Goal: Task Accomplishment & Management: Complete application form

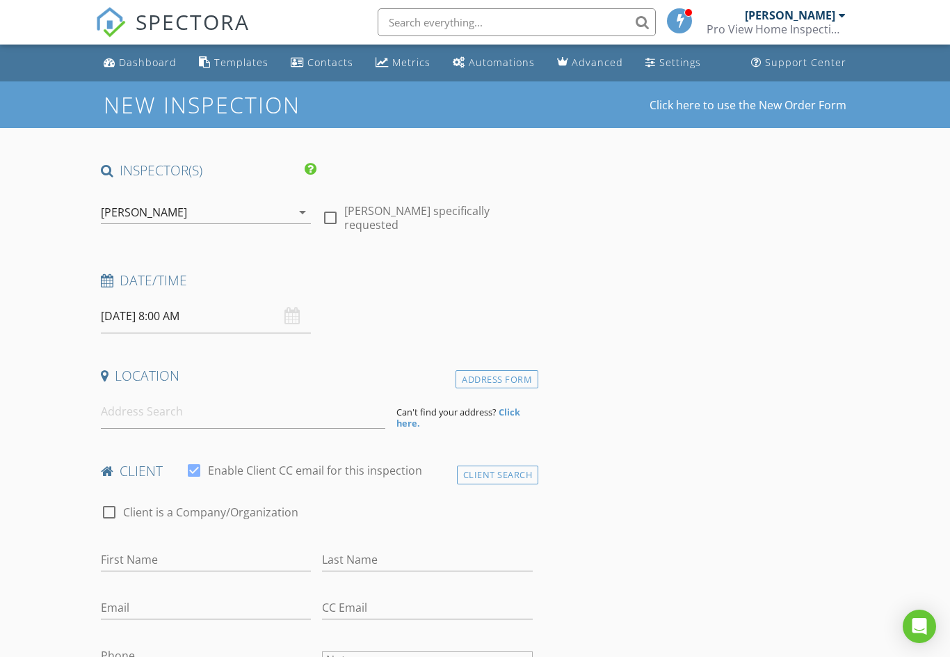
click at [295, 320] on div "08/29/2025 8:00 AM" at bounding box center [206, 316] width 211 height 34
click at [284, 306] on input "08/29/2025 8:00 AM" at bounding box center [206, 316] width 211 height 34
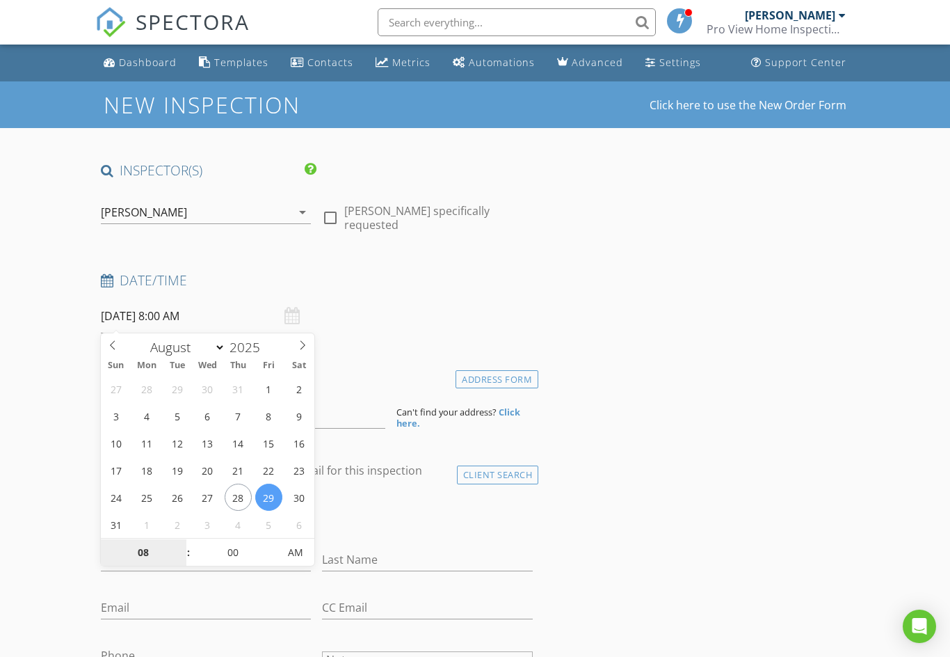
type input "[DATE] 8:00 AM"
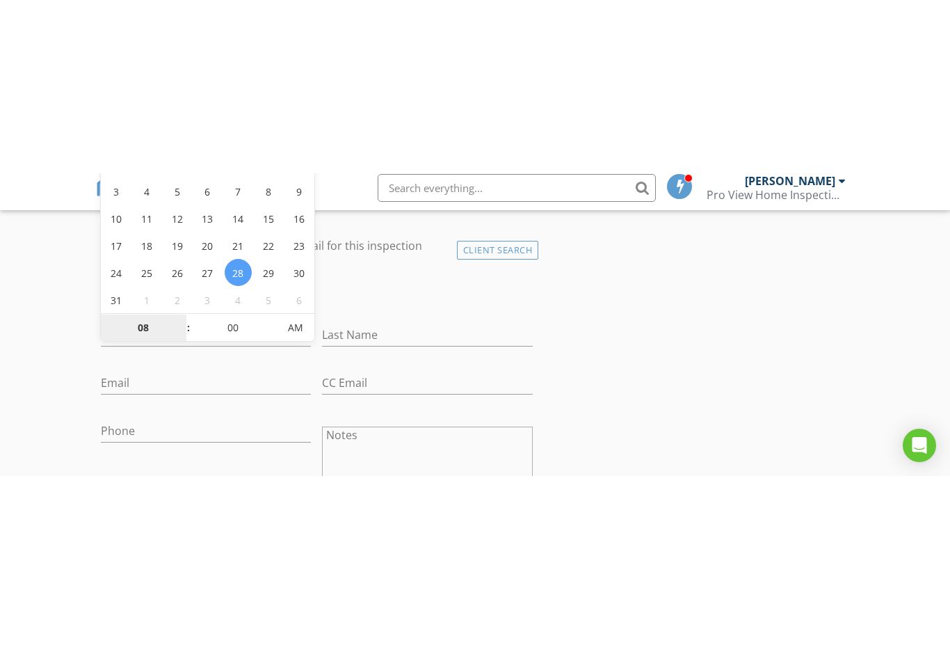
scroll to position [398, 0]
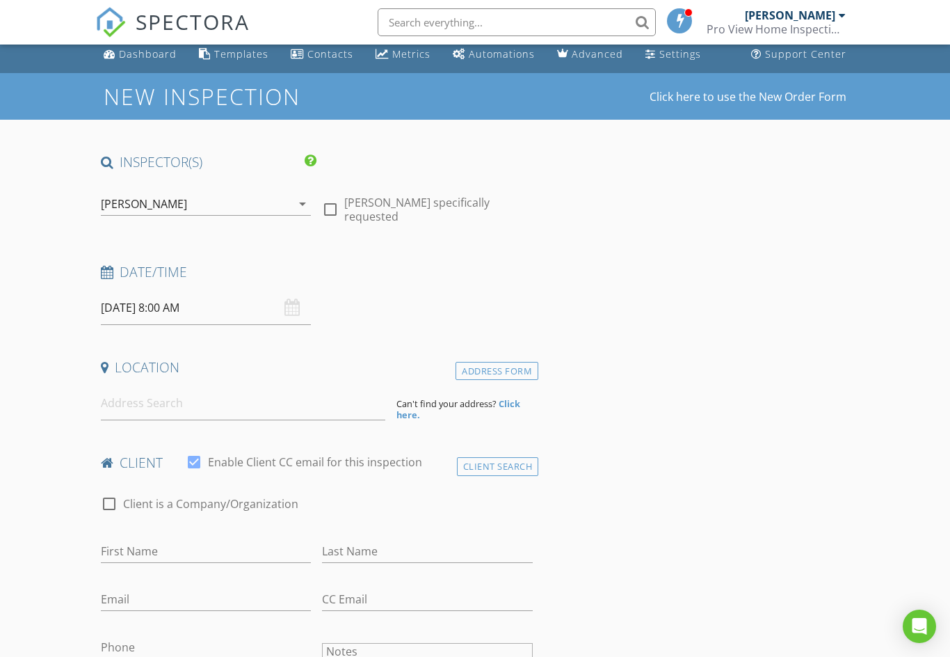
scroll to position [0, 0]
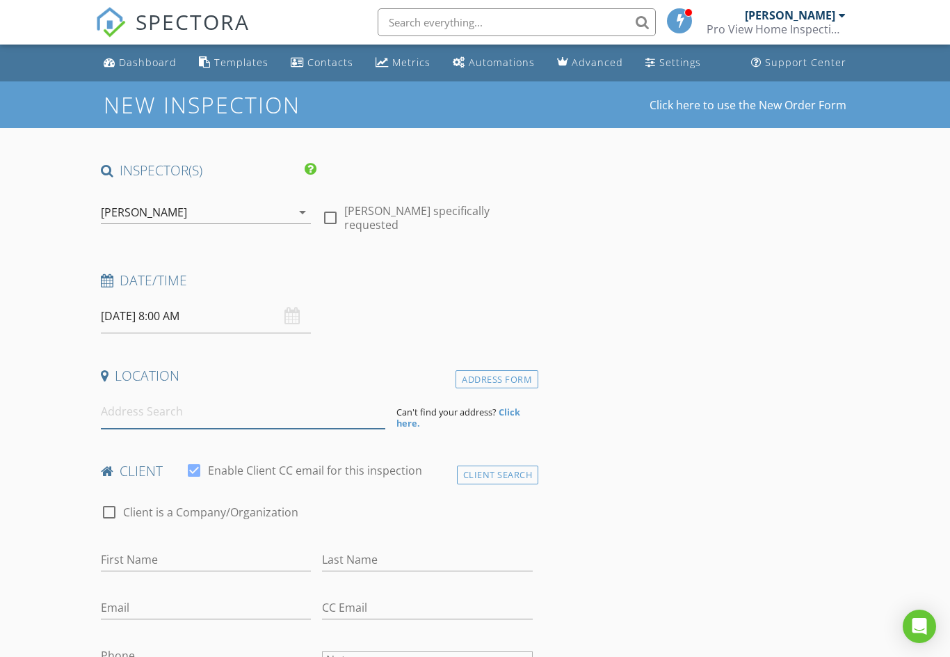
click at [237, 419] on input at bounding box center [243, 411] width 284 height 34
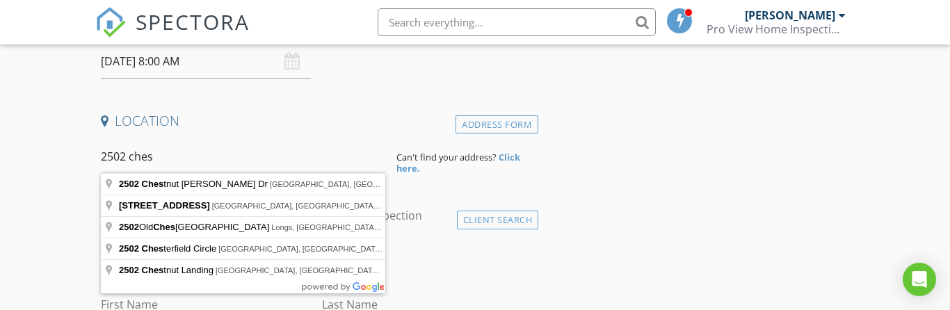
type input "2502 Chestnut Woods Dr, Lakeland, FL, USA"
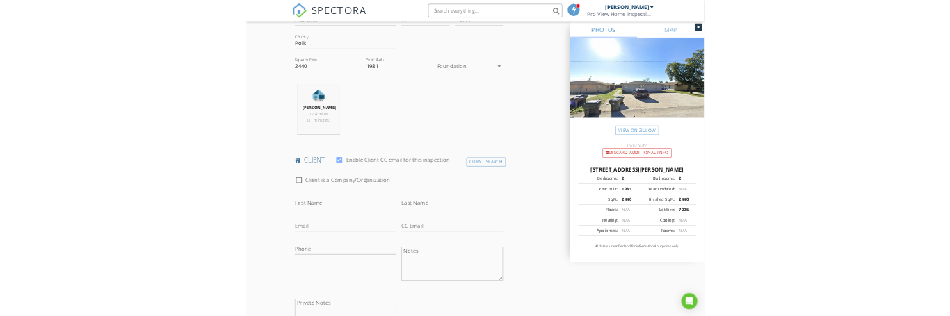
scroll to position [424, 0]
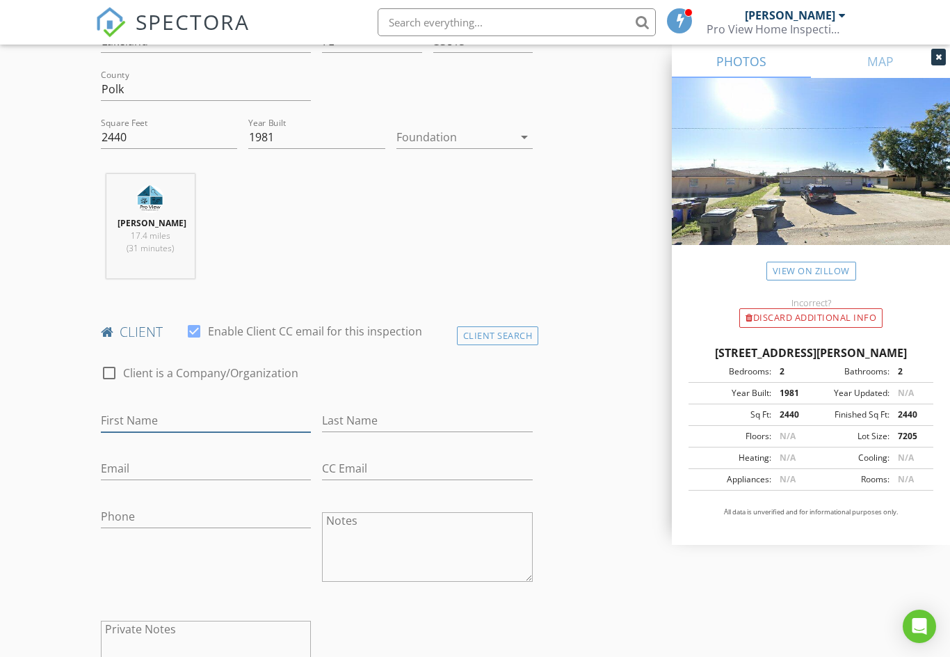
click at [193, 419] on input "First Name" at bounding box center [206, 420] width 211 height 23
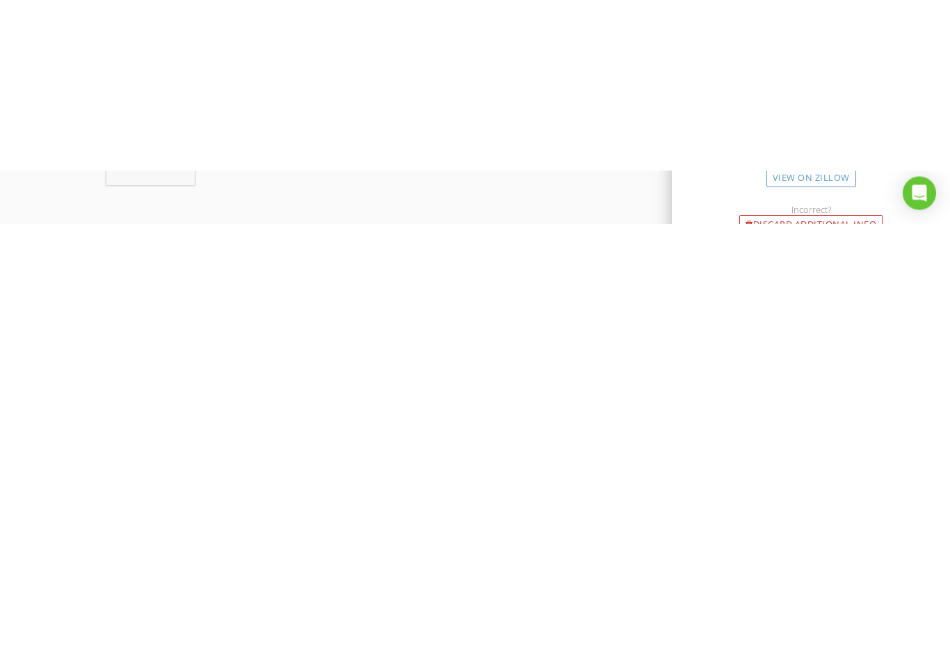
scroll to position [687, 0]
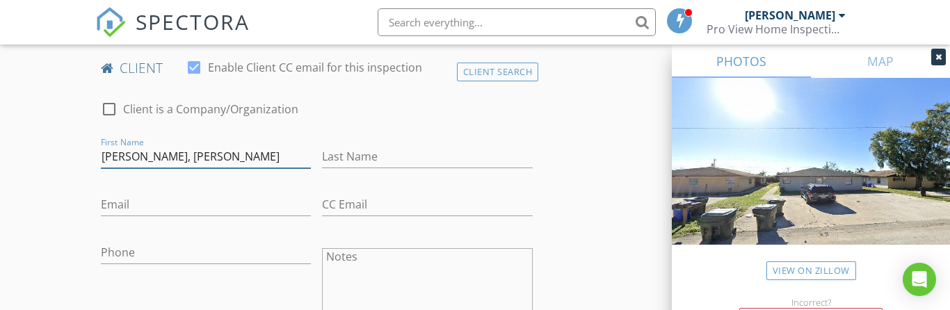
type input "[PERSON_NAME], [PERSON_NAME]"
click at [451, 162] on input "Last Name" at bounding box center [427, 156] width 211 height 23
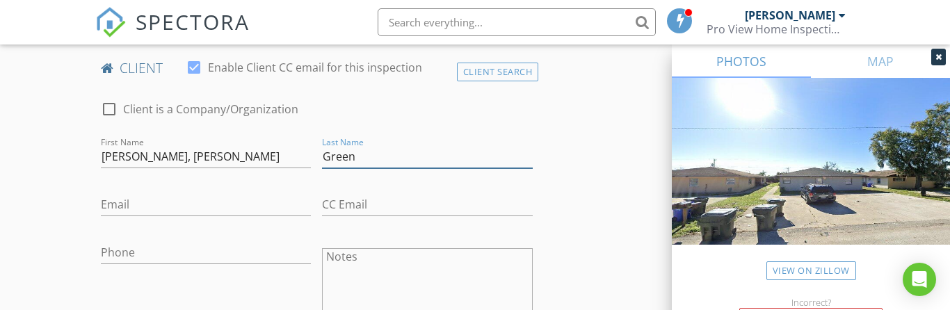
type input "Green"
click at [182, 206] on input "Email" at bounding box center [206, 204] width 211 height 23
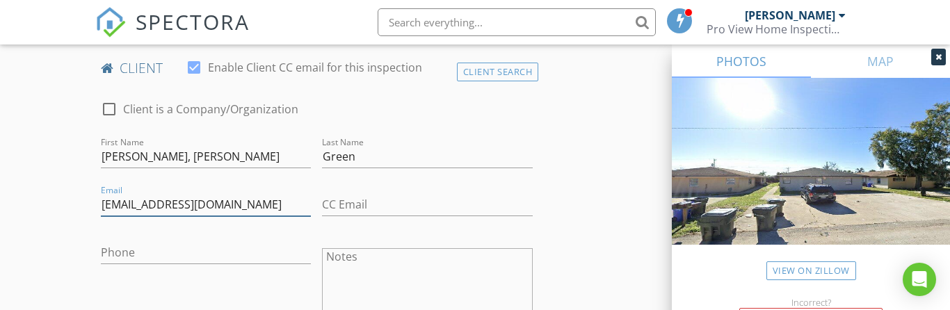
type input "Dmgreen118@gmail.com"
click at [412, 214] on input "CC Email" at bounding box center [427, 204] width 211 height 23
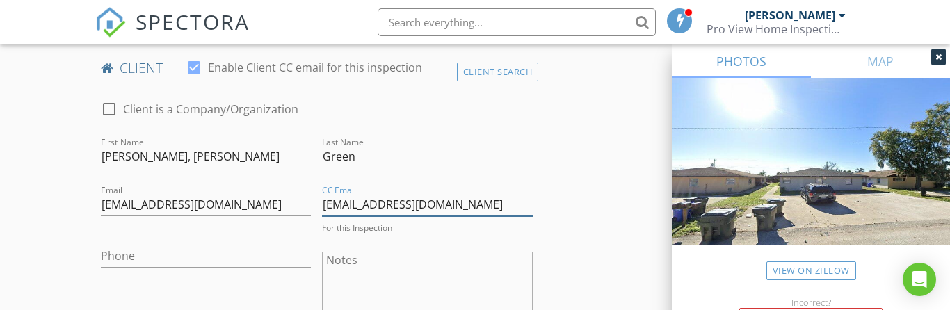
type input "[EMAIL_ADDRESS][DOMAIN_NAME]"
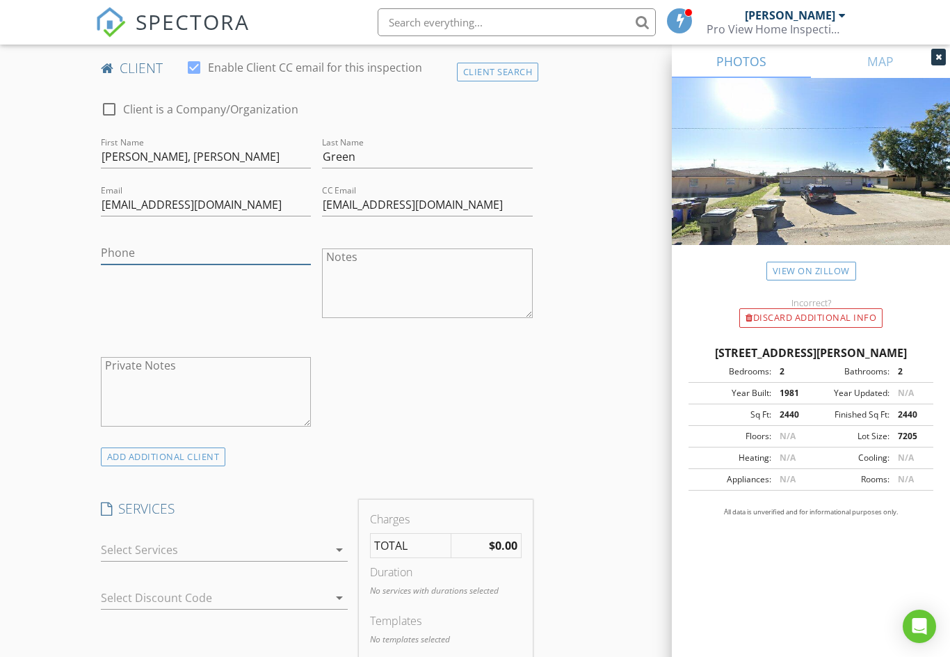
click at [193, 258] on input "Phone" at bounding box center [206, 252] width 211 height 23
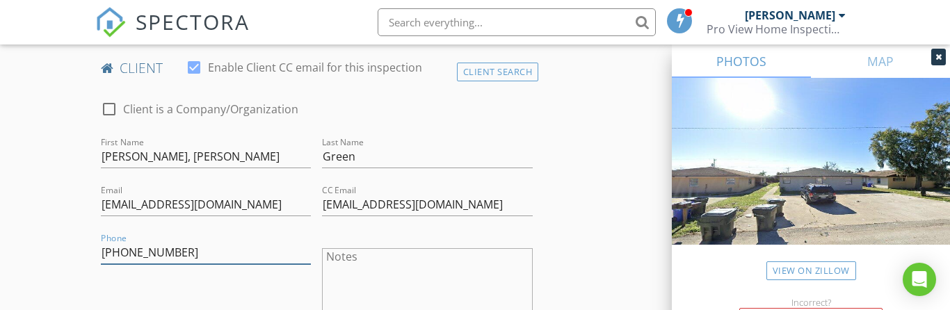
type input "[PHONE_NUMBER]"
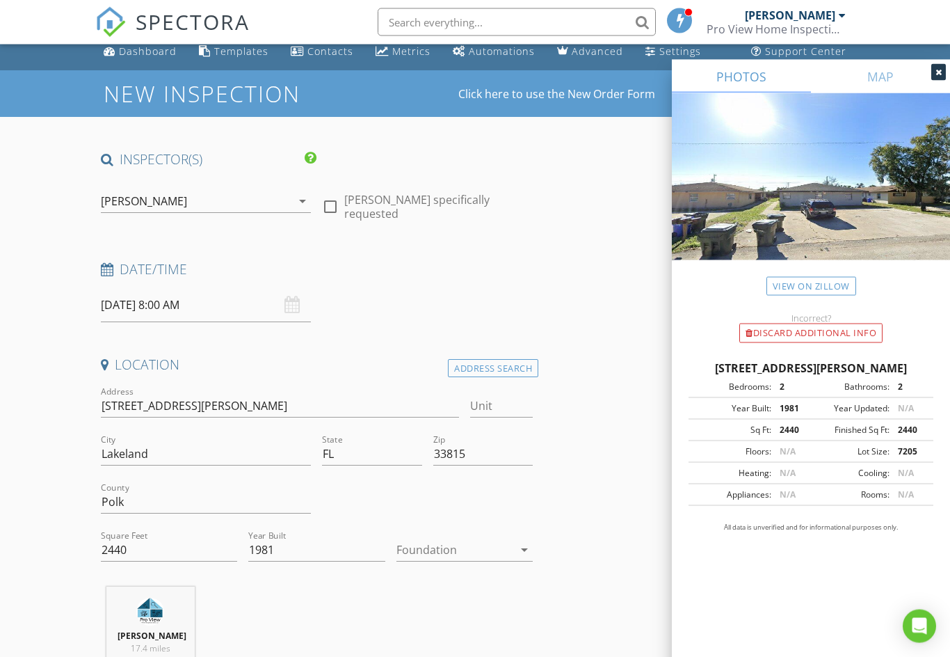
scroll to position [0, 0]
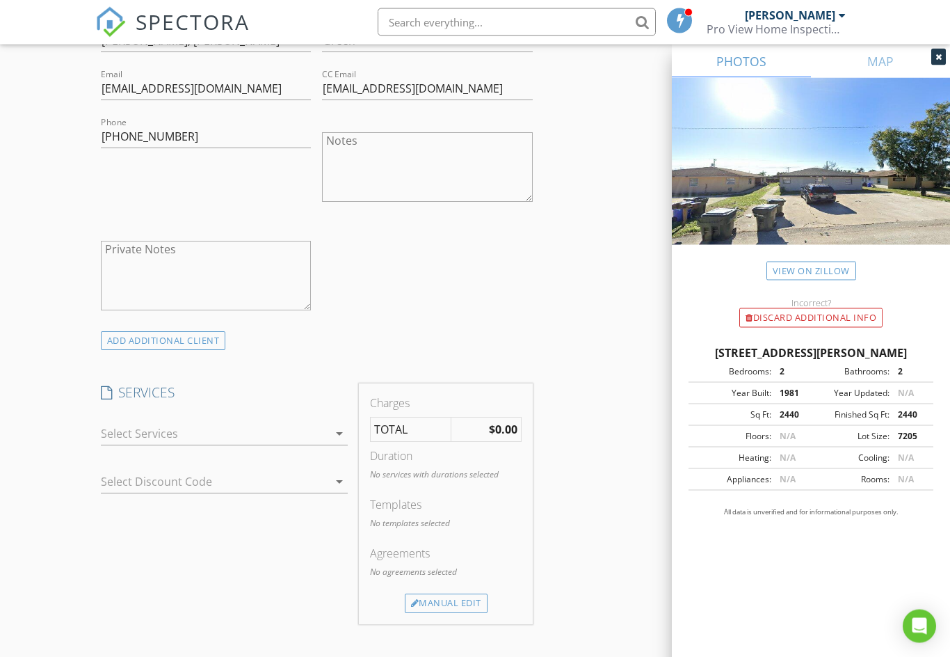
click at [332, 437] on icon "arrow_drop_down" at bounding box center [339, 434] width 17 height 17
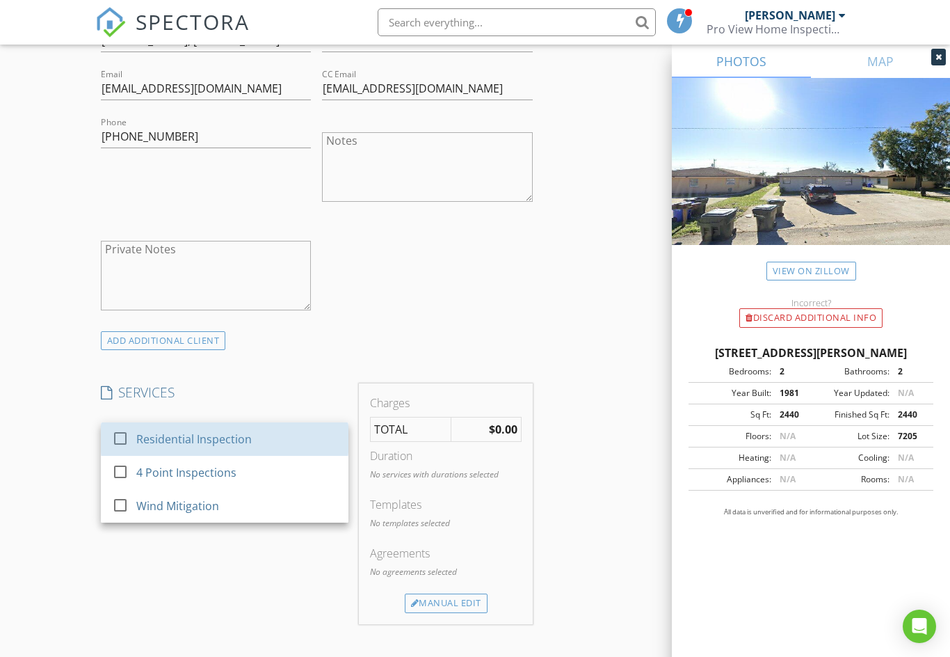
click at [247, 443] on div "Residential Inspection" at bounding box center [193, 439] width 115 height 17
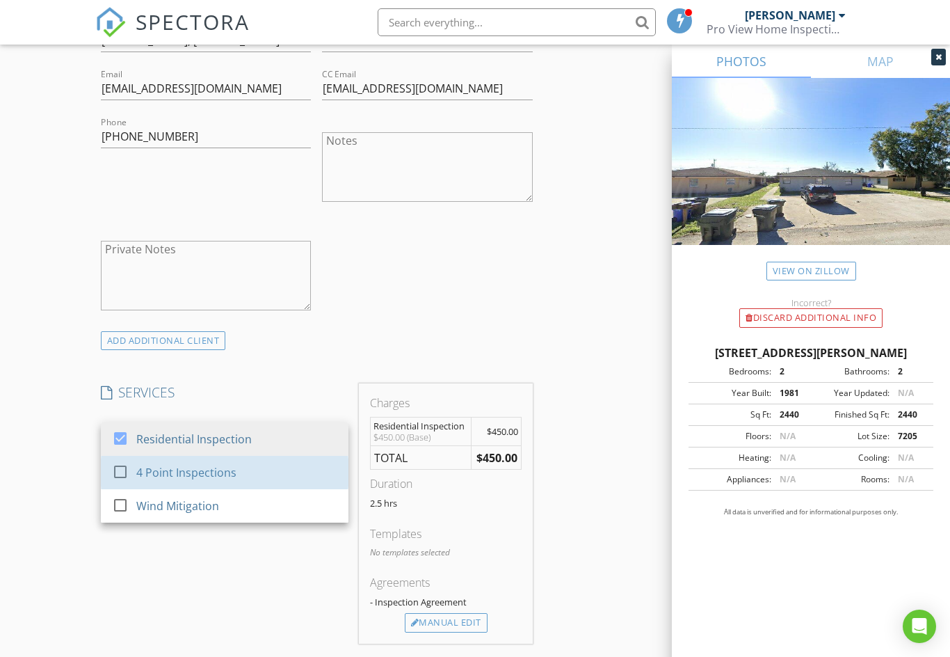
click at [243, 473] on div "4 Point Inspections" at bounding box center [236, 472] width 201 height 28
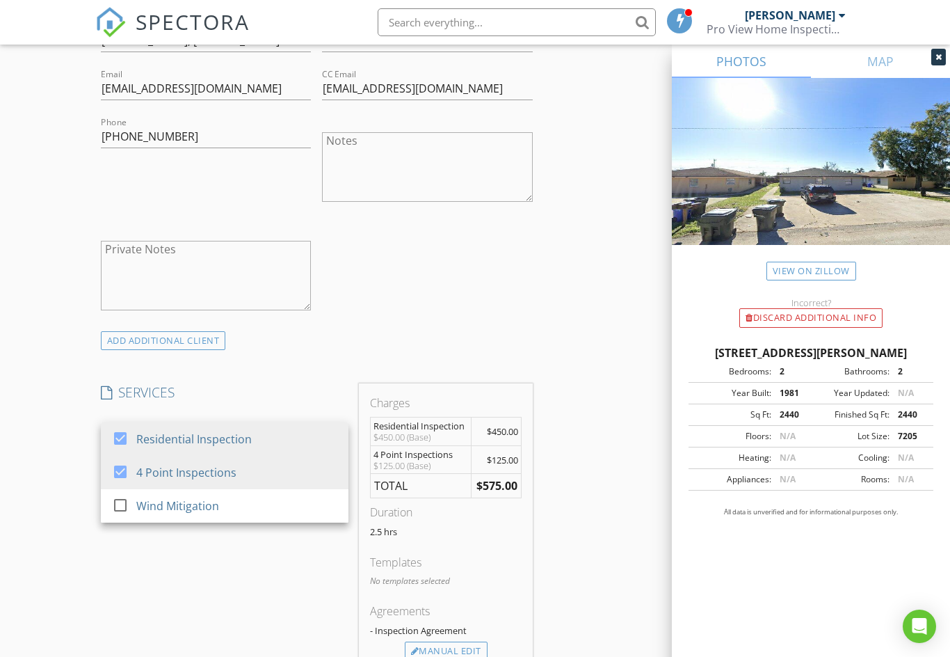
click at [223, 502] on div "Wind Mitigation" at bounding box center [236, 506] width 201 height 28
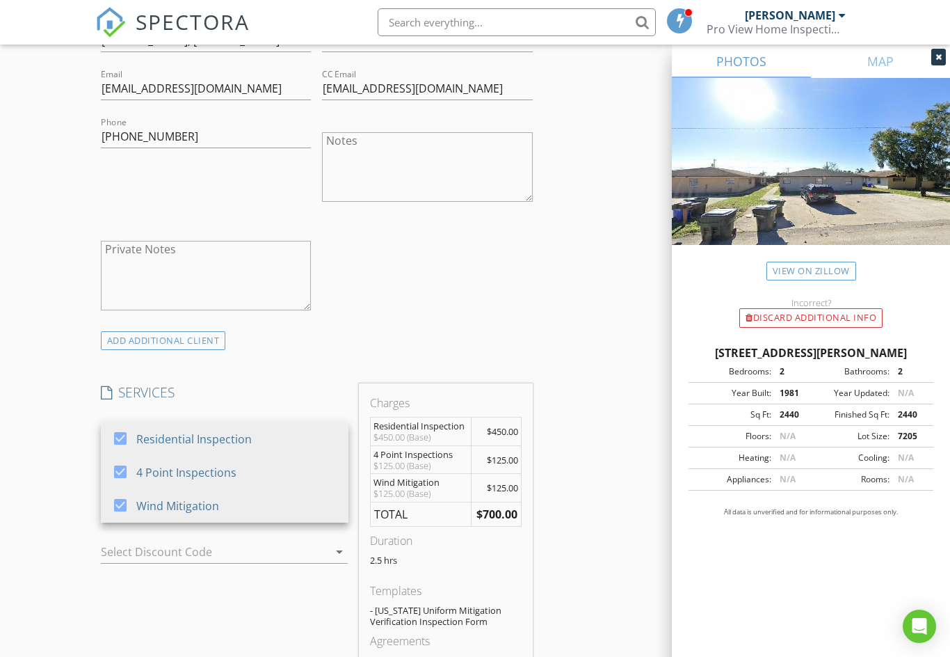
click at [341, 549] on icon "arrow_drop_down" at bounding box center [339, 551] width 17 height 17
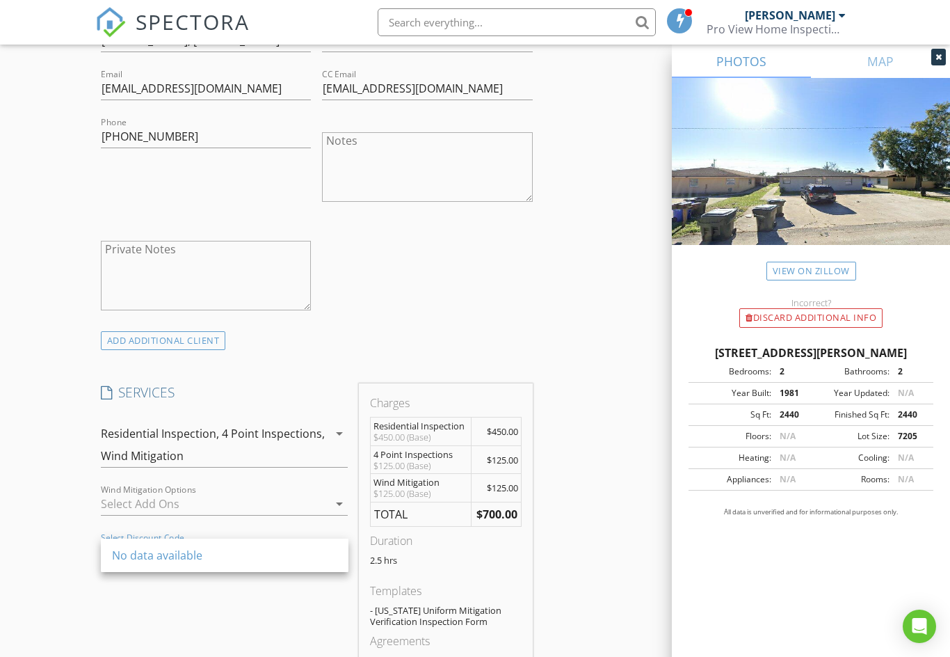
click at [607, 524] on div "INSPECTOR(S) check_box James Duva PRIMARY James Duva arrow_drop_down check_box_…" at bounding box center [475, 537] width 760 height 2358
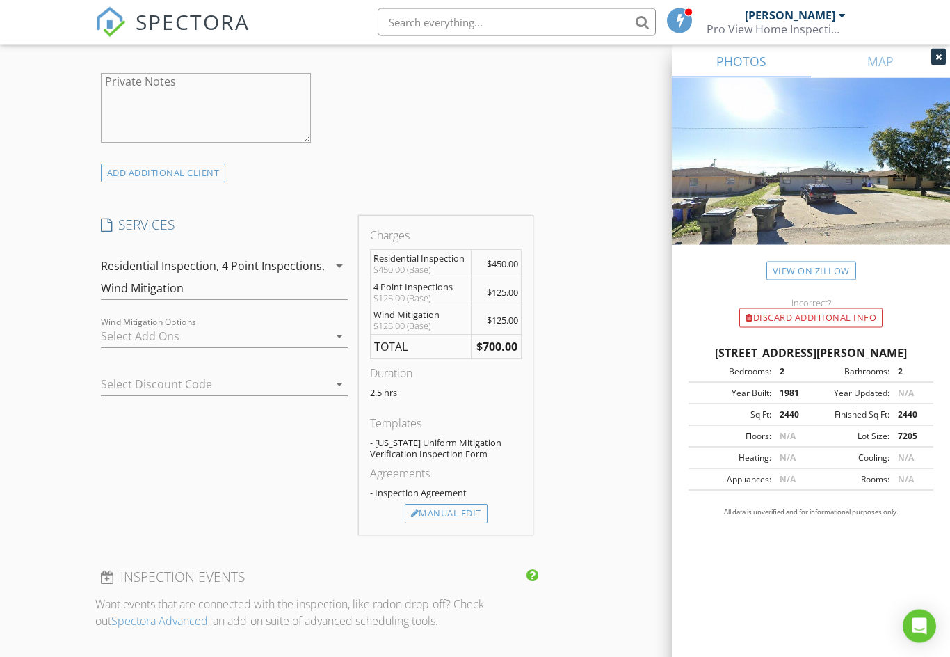
click at [456, 509] on div "Manual Edit" at bounding box center [446, 513] width 83 height 19
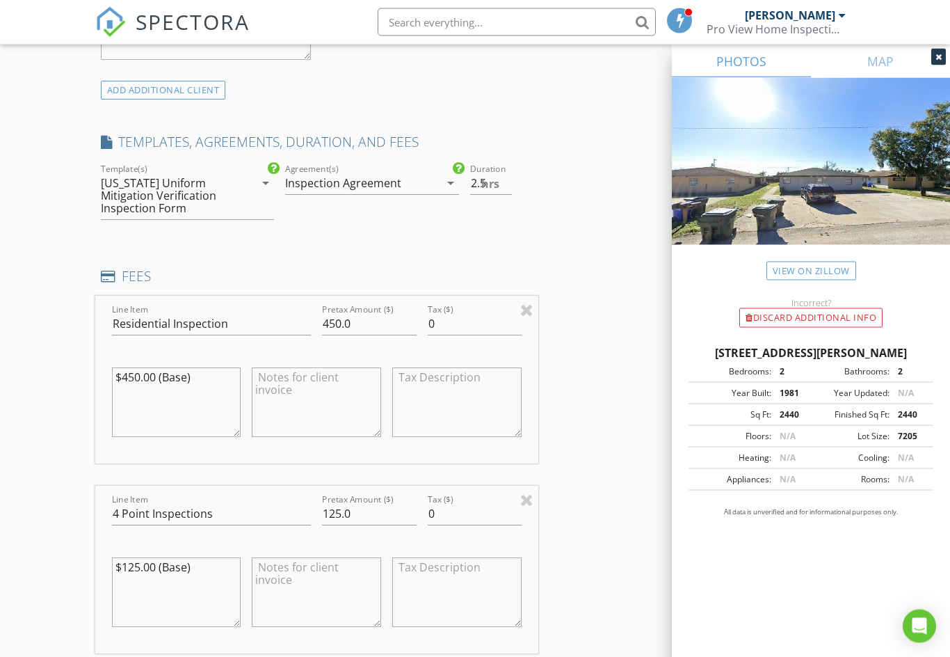
scroll to position [1054, 0]
click at [372, 517] on input "125.0" at bounding box center [369, 513] width 94 height 23
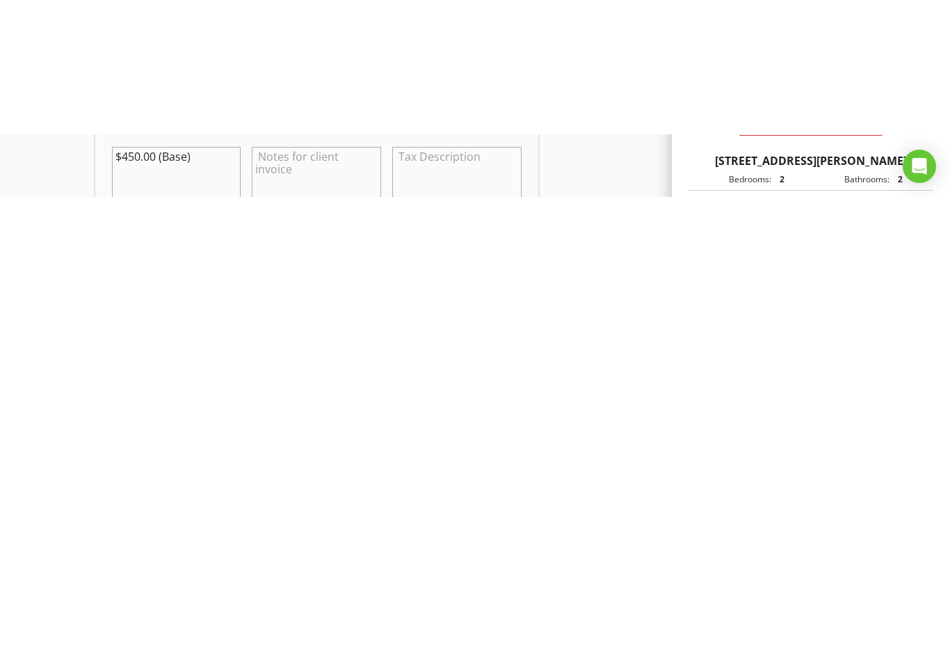
scroll to position [1409, 0]
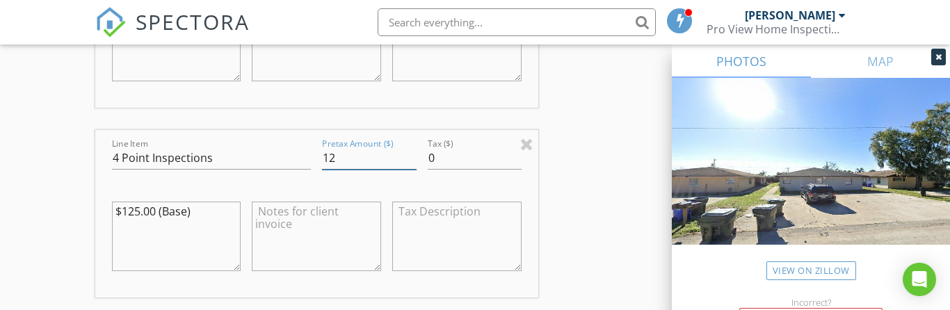
type input "1"
click at [602, 202] on div "INSPECTOR(S) check_box James Duva PRIMARY James Duva arrow_drop_down check_box_…" at bounding box center [475, 170] width 760 height 2837
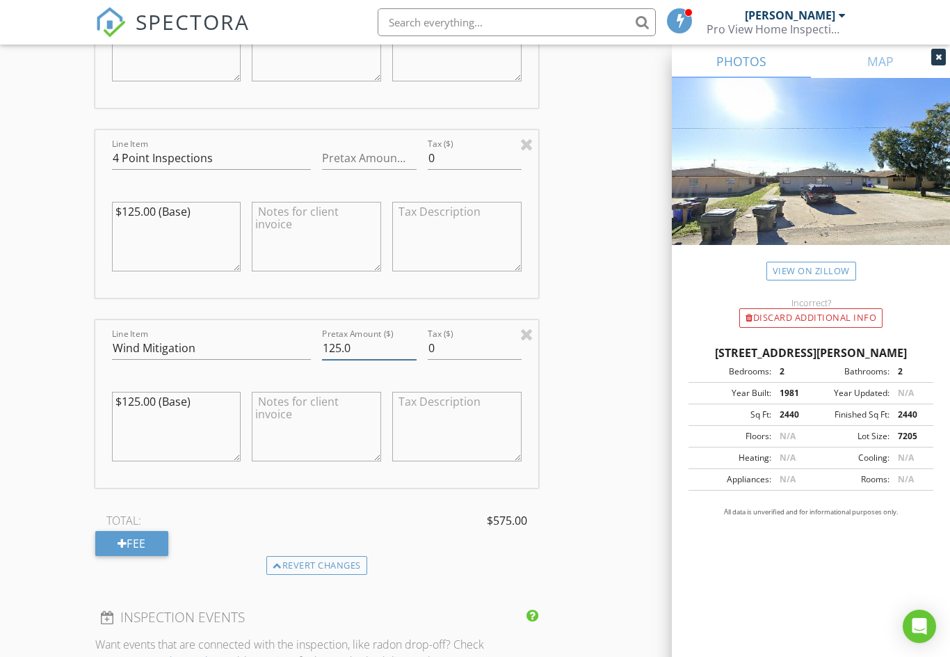
click at [384, 354] on input "125.0" at bounding box center [369, 348] width 94 height 23
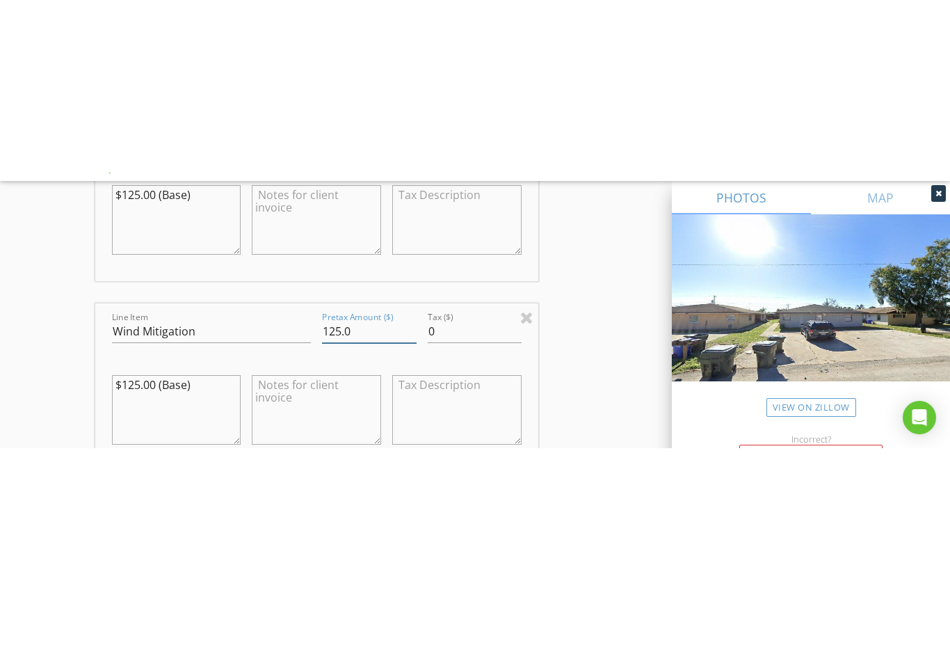
scroll to position [1599, 0]
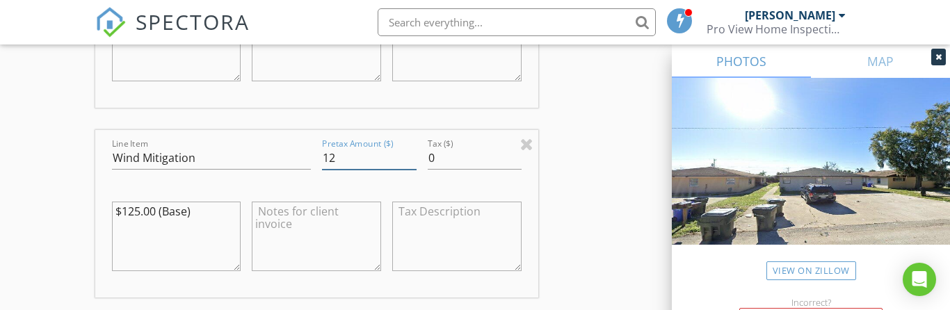
type input "1"
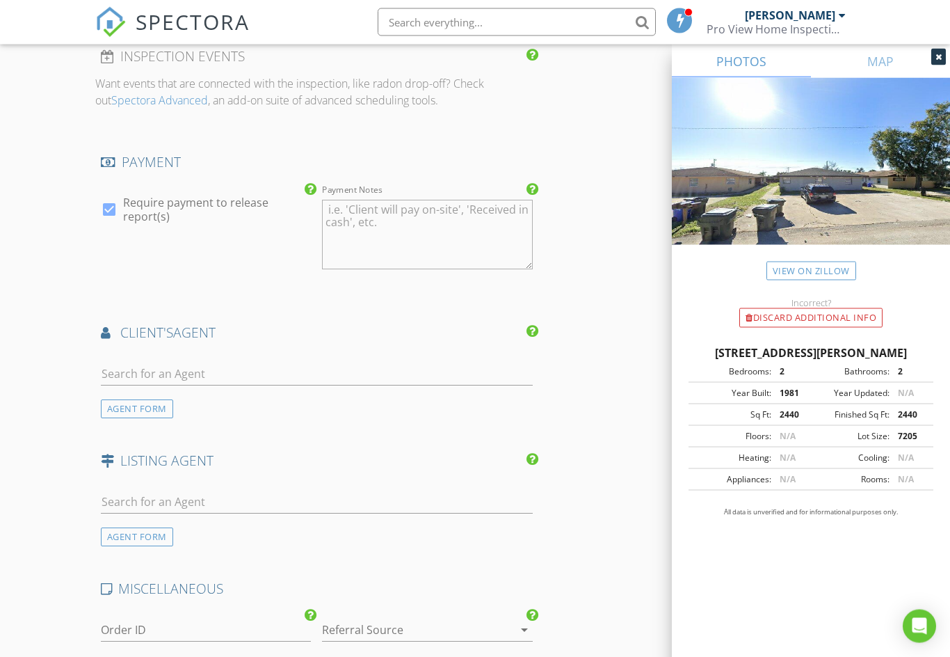
scroll to position [1970, 0]
click at [111, 404] on div "AGENT FORM" at bounding box center [137, 408] width 72 height 19
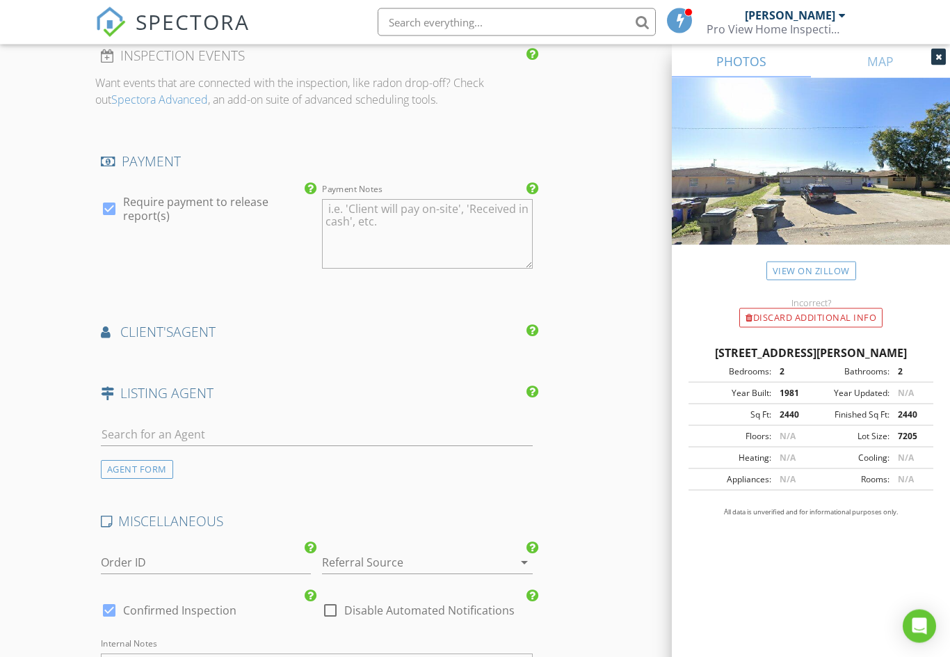
scroll to position [1971, 0]
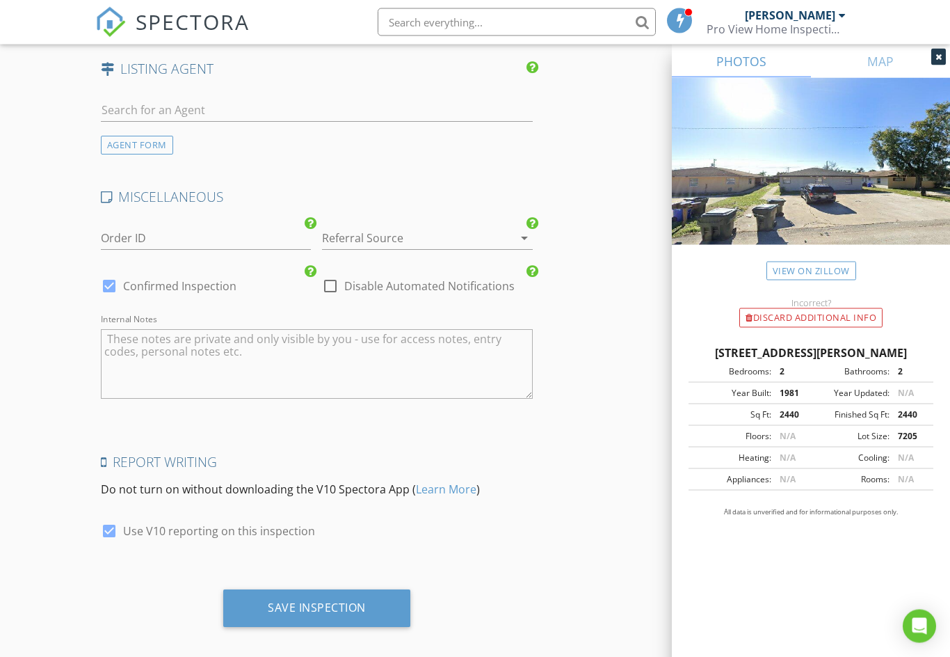
scroll to position [2676, 0]
click at [335, 609] on div "Save Inspection" at bounding box center [316, 608] width 187 height 38
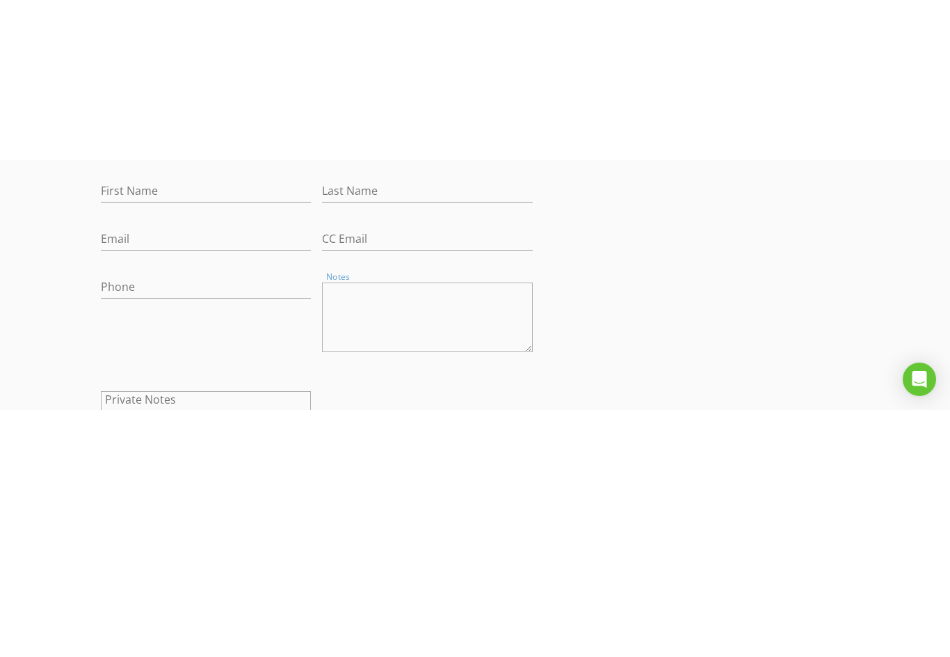
scroll to position [529, 0]
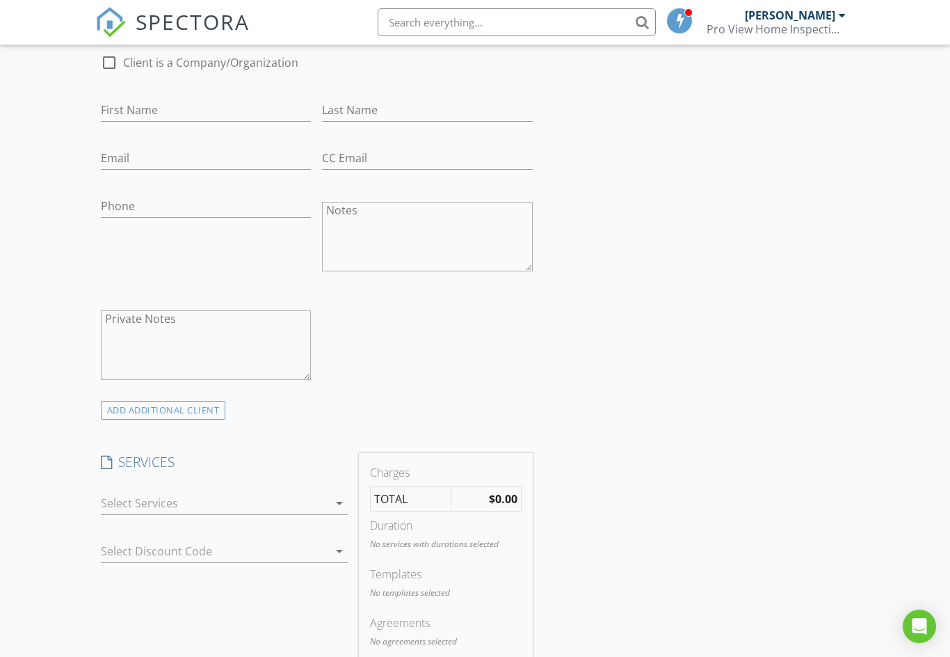
scroll to position [0, 0]
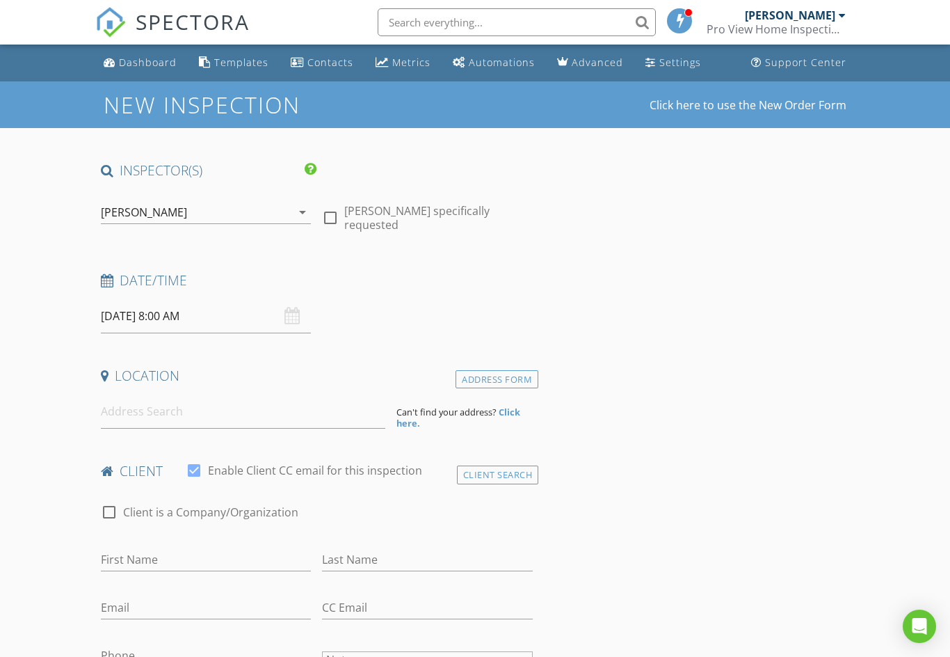
click at [140, 59] on div "Dashboard" at bounding box center [148, 62] width 58 height 13
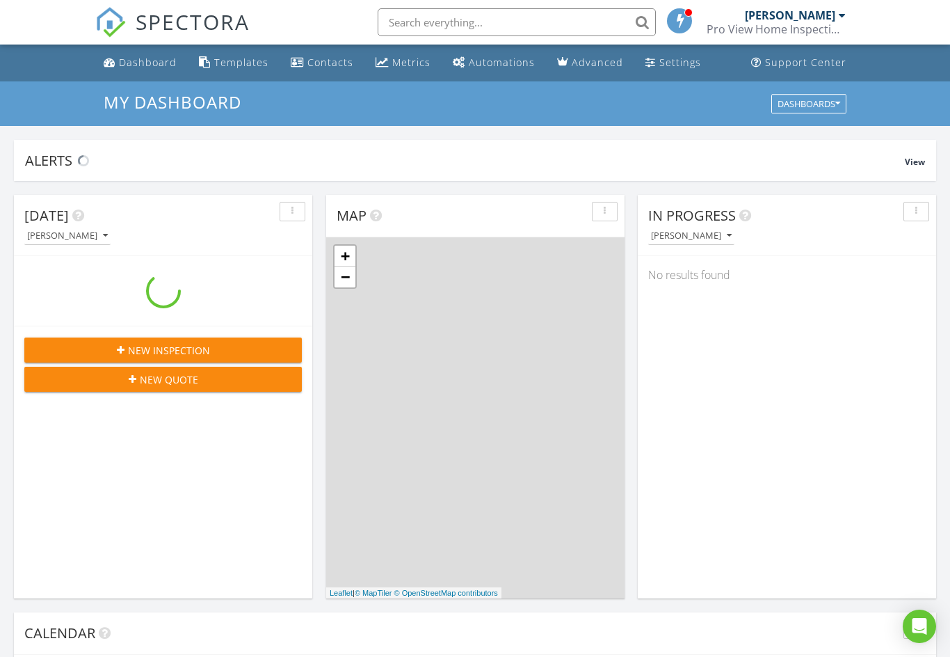
scroll to position [1267, 951]
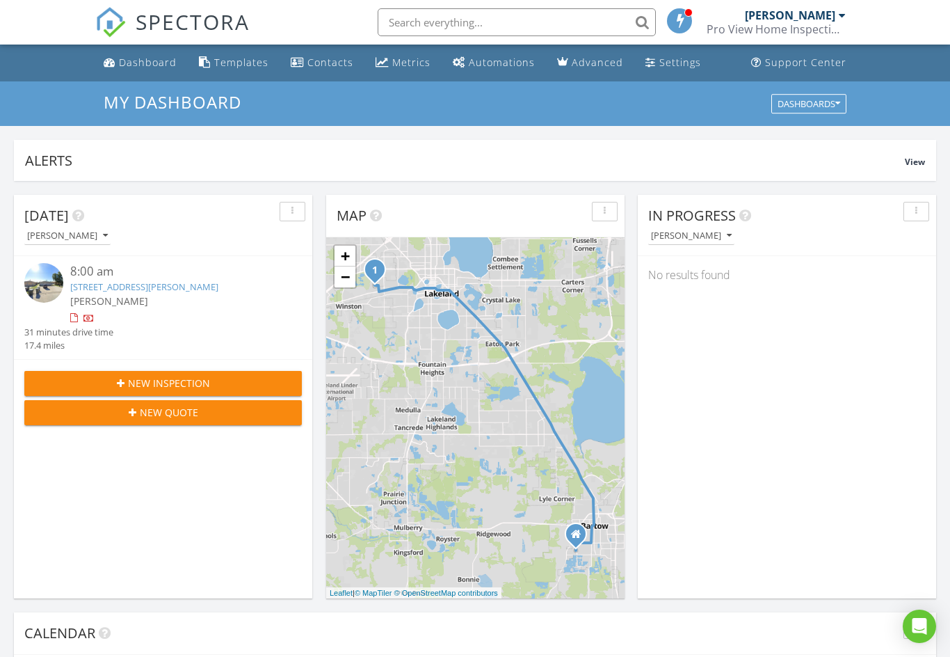
click at [225, 297] on div "[PERSON_NAME]" at bounding box center [174, 301] width 208 height 15
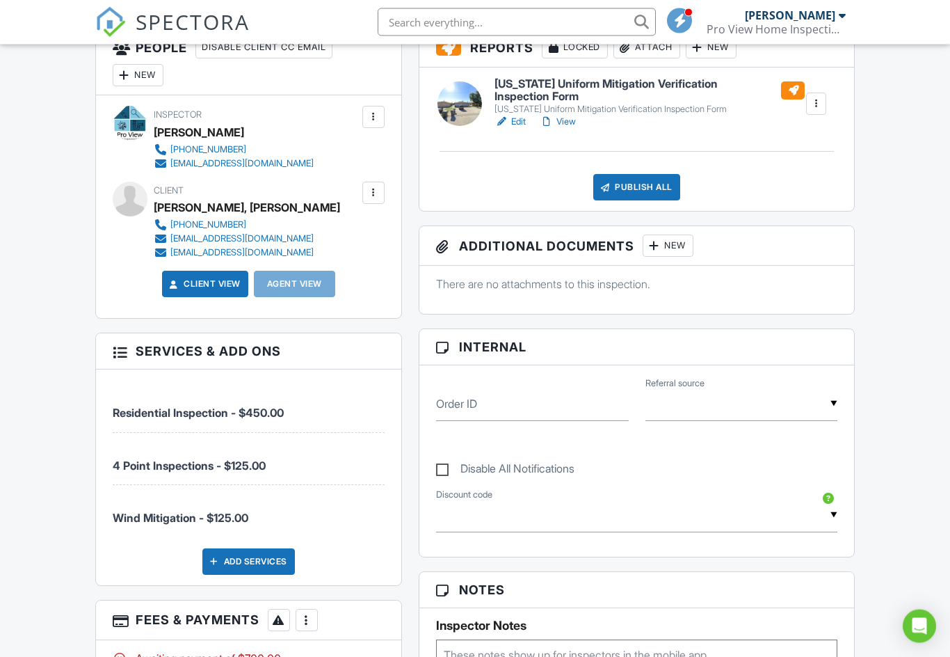
scroll to position [380, 0]
click at [305, 449] on span "4 Point Inspections - $125.00" at bounding box center [249, 458] width 272 height 29
click at [349, 464] on li "4 Point Inspections - $125.00" at bounding box center [249, 459] width 272 height 52
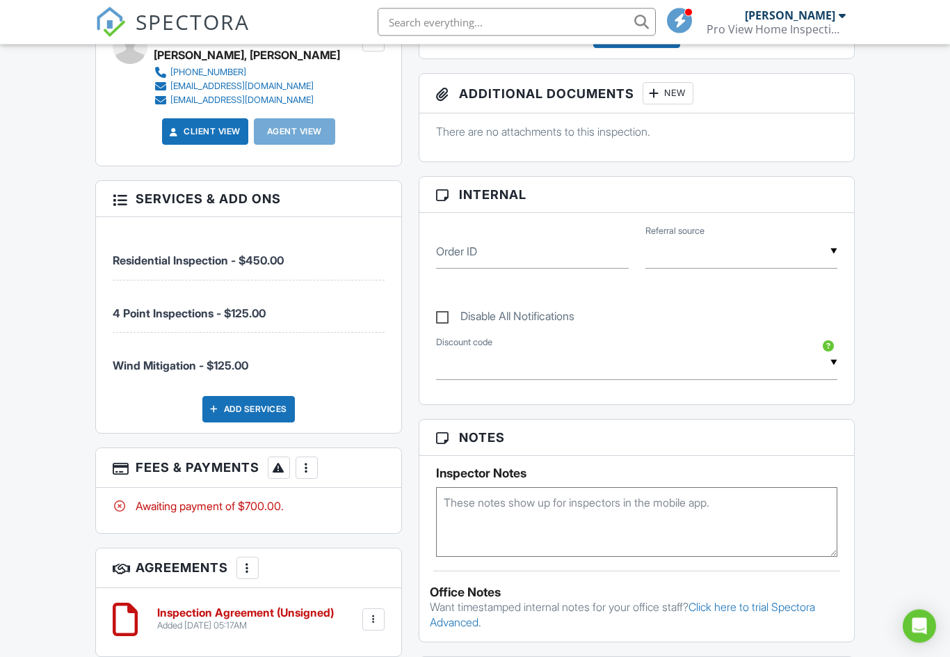
scroll to position [533, 0]
click at [119, 200] on div at bounding box center [120, 198] width 14 height 14
click at [115, 195] on div at bounding box center [120, 198] width 14 height 14
click at [122, 203] on div at bounding box center [120, 198] width 14 height 14
click at [284, 196] on h3 "Services & Add ons" at bounding box center [248, 199] width 305 height 36
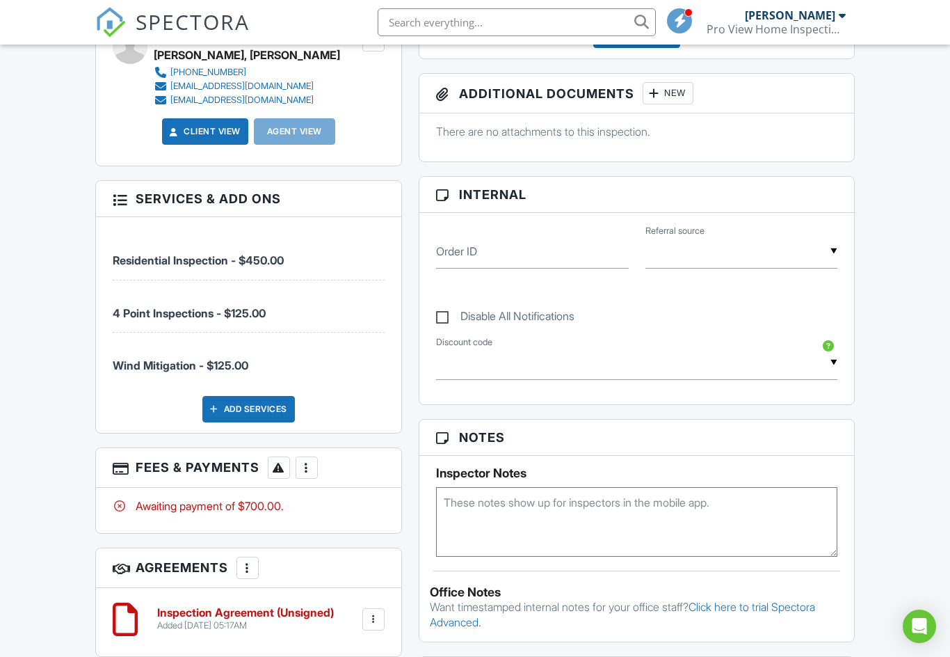
click at [106, 198] on h3 "Services & Add ons" at bounding box center [248, 199] width 305 height 36
click at [313, 464] on div at bounding box center [307, 467] width 14 height 14
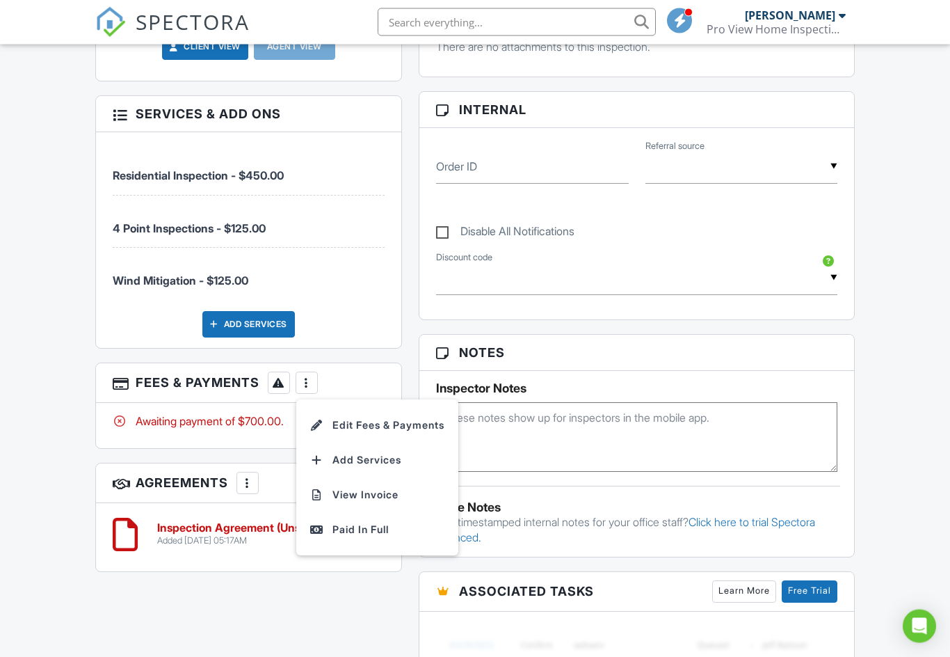
scroll to position [618, 0]
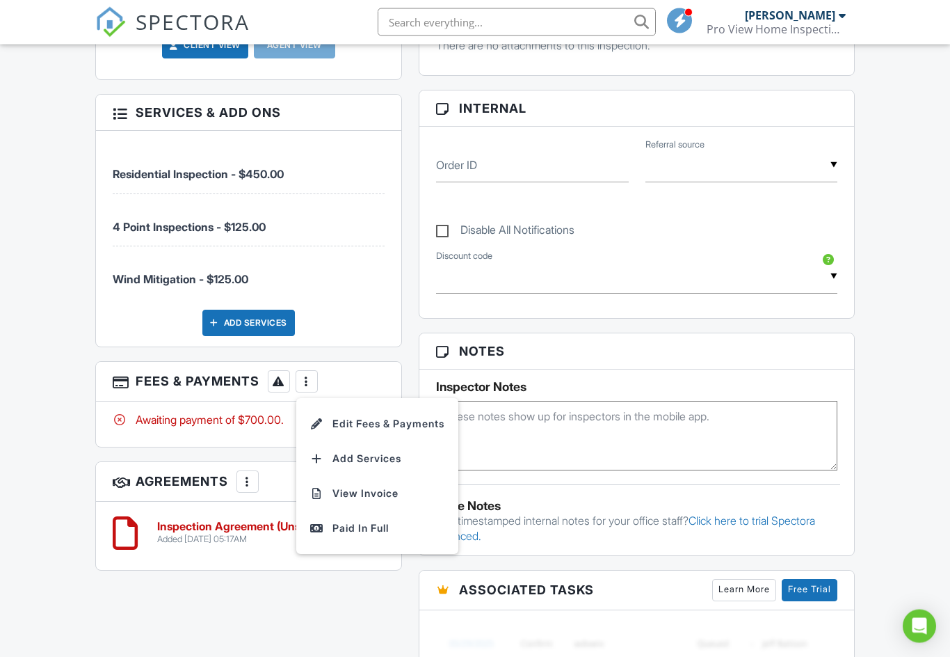
click at [417, 427] on li "Edit Fees & Payments" at bounding box center [377, 424] width 145 height 35
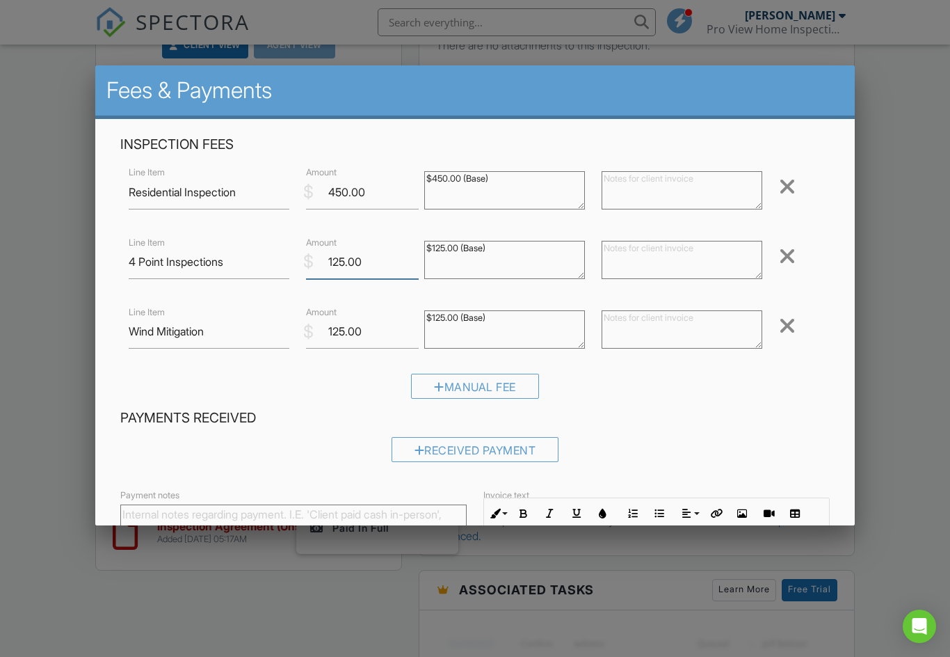
click at [376, 271] on input "125.00" at bounding box center [362, 262] width 113 height 34
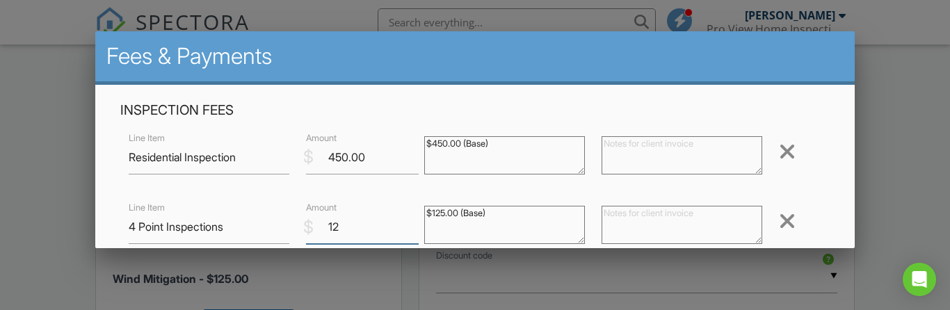
type input "1"
click at [824, 197] on div "Inspection Fees Line Item Residential Inspection $ Amount 450.00 $450.00 (Base)…" at bounding box center [475, 238] width 727 height 273
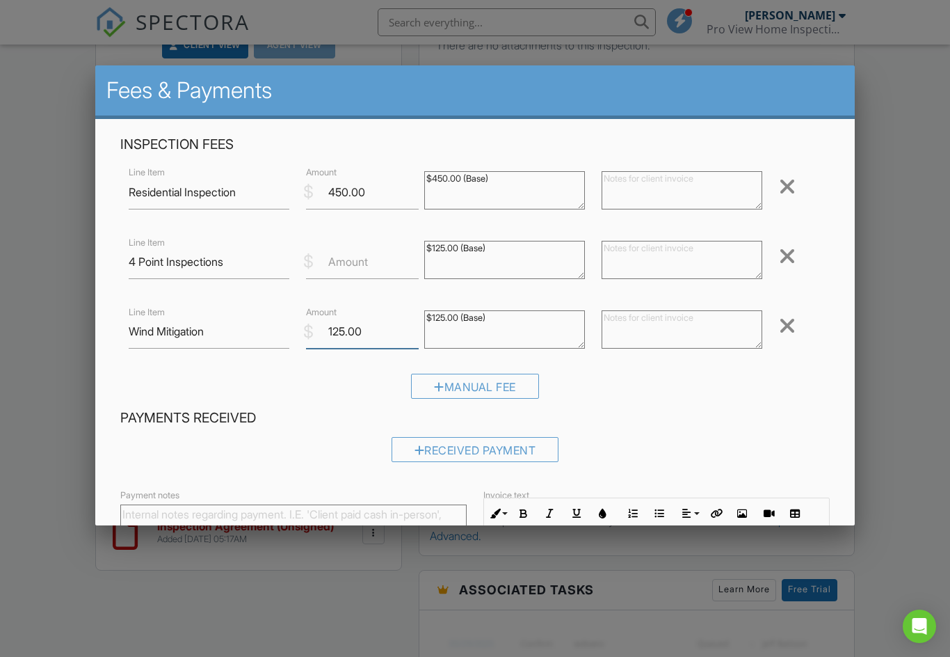
click at [380, 328] on input "125.00" at bounding box center [362, 331] width 113 height 34
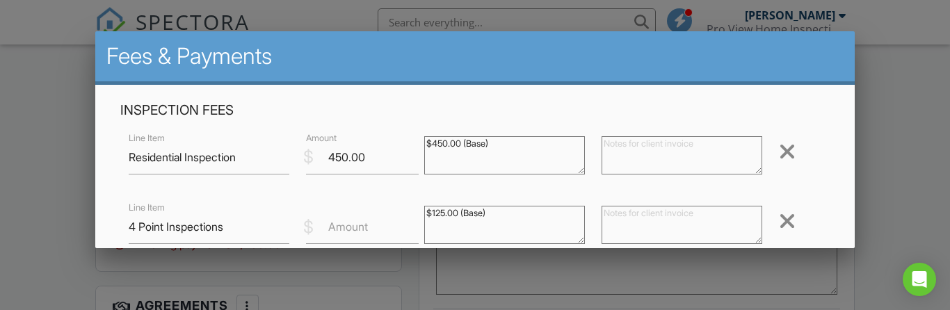
scroll to position [155, 0]
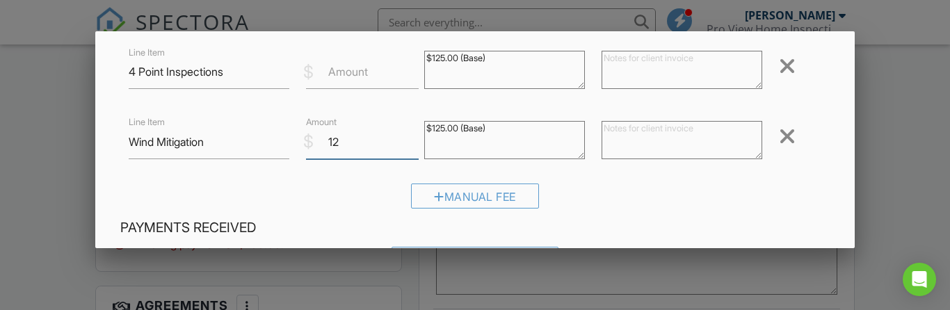
type input "1"
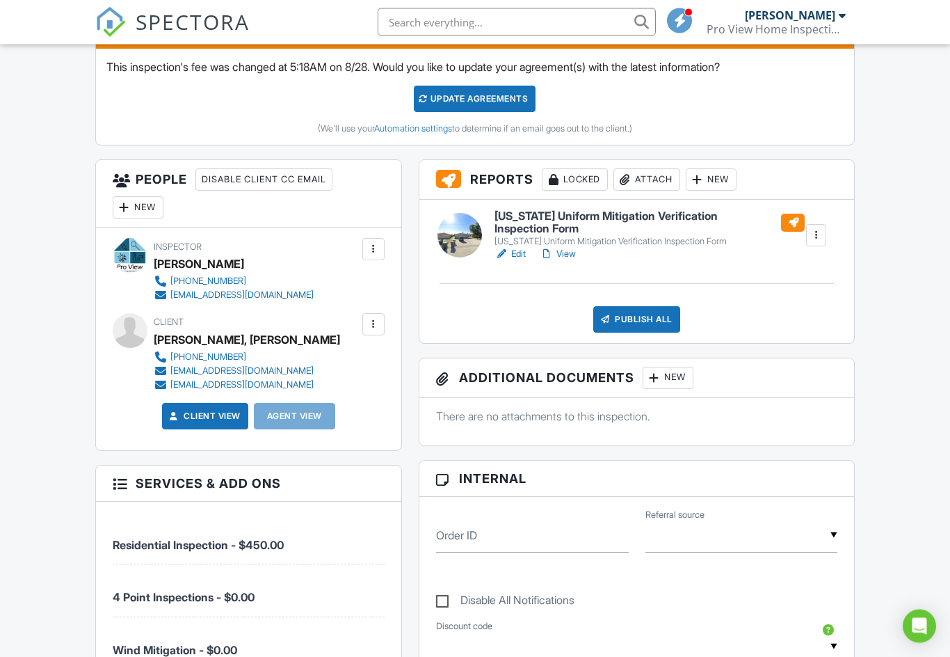
scroll to position [312, 0]
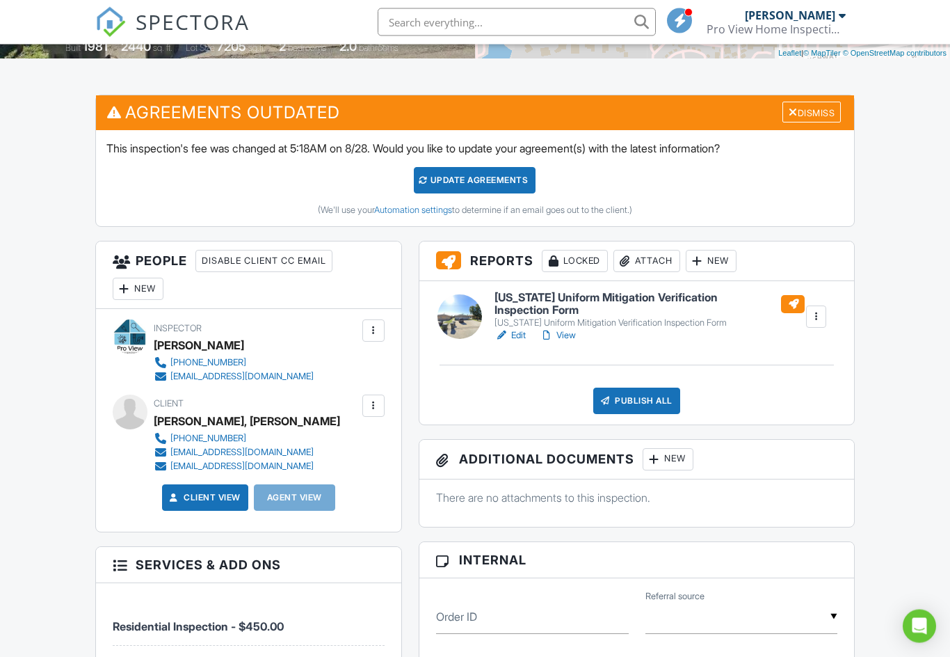
click at [472, 187] on div "Update Agreements" at bounding box center [475, 181] width 122 height 26
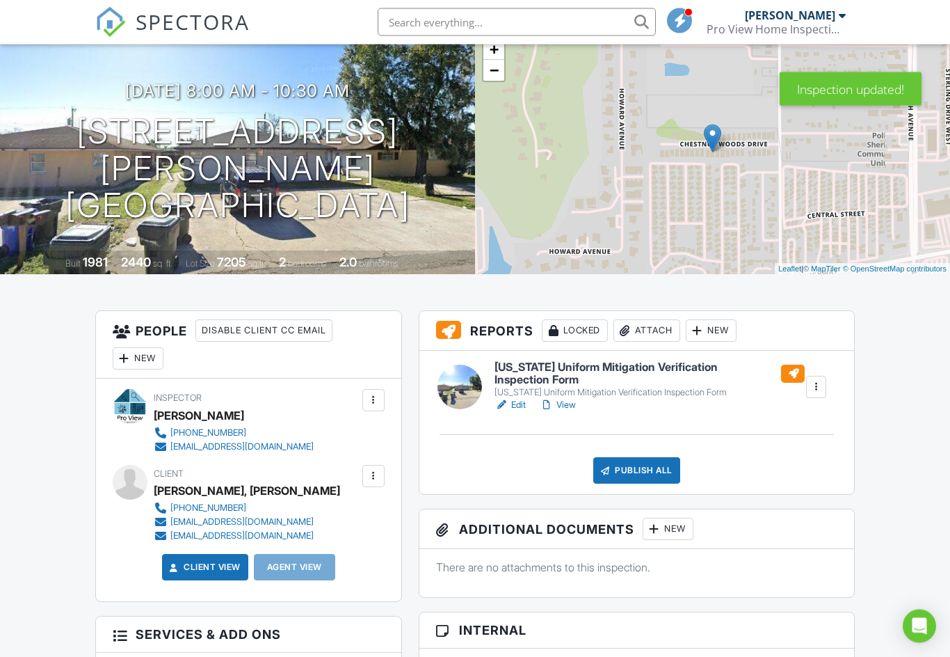
scroll to position [97, 0]
click at [810, 384] on div at bounding box center [817, 387] width 14 height 14
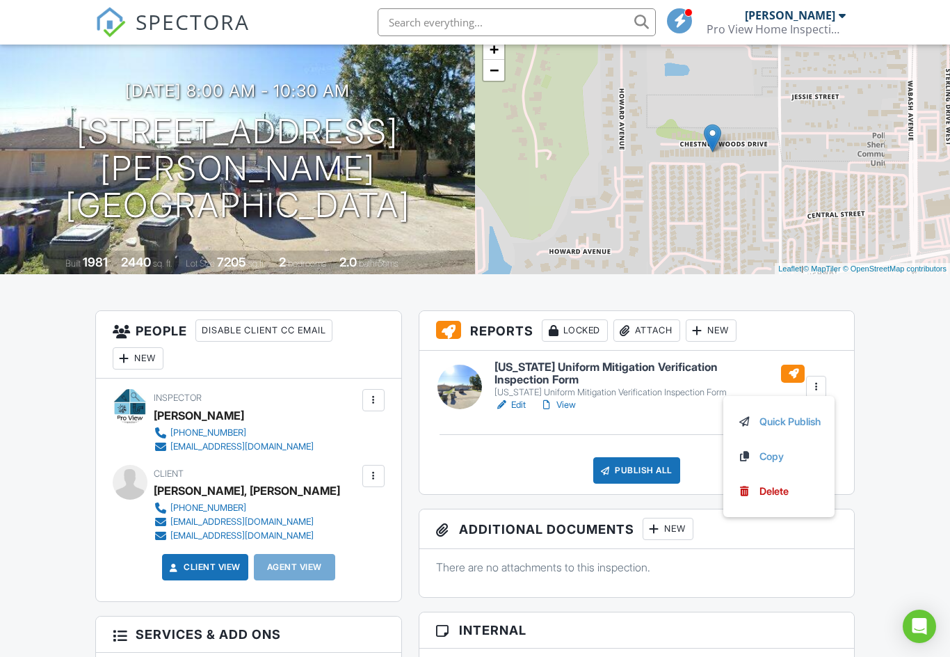
click at [724, 336] on div "New" at bounding box center [711, 330] width 51 height 22
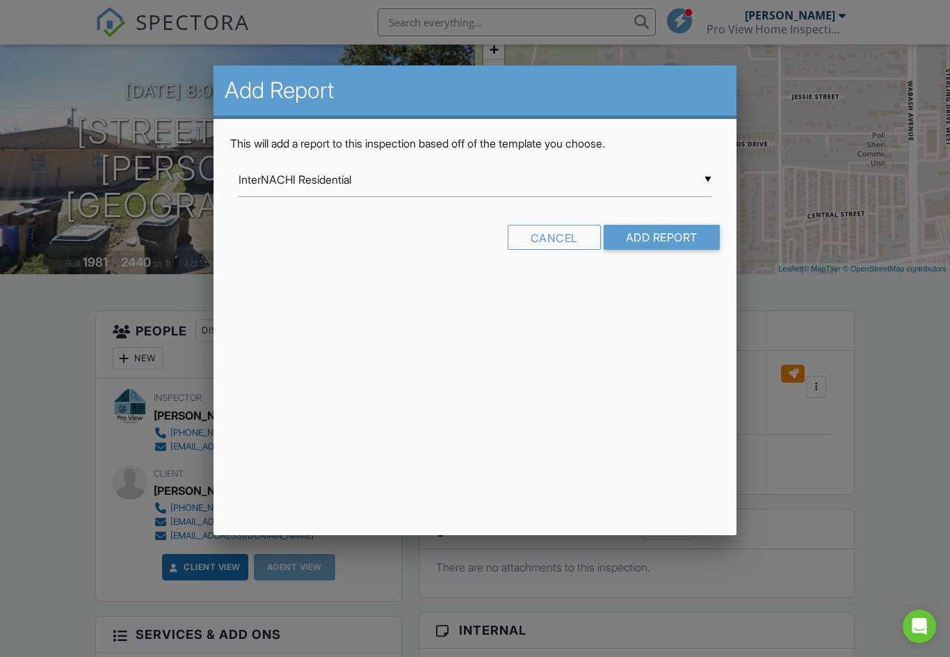
click at [668, 241] on input "Add Report" at bounding box center [662, 237] width 116 height 25
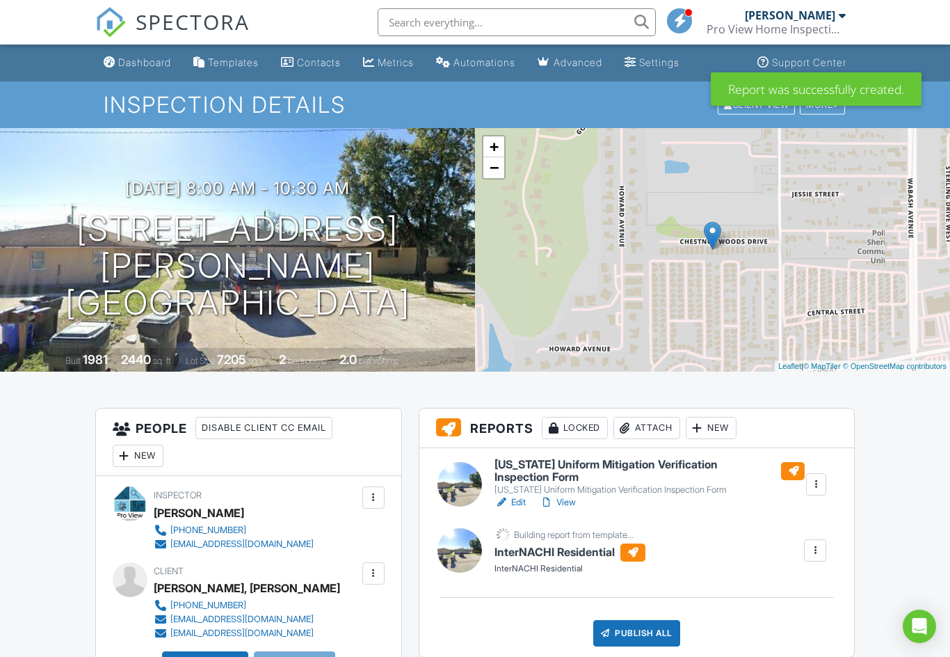
scroll to position [198, 0]
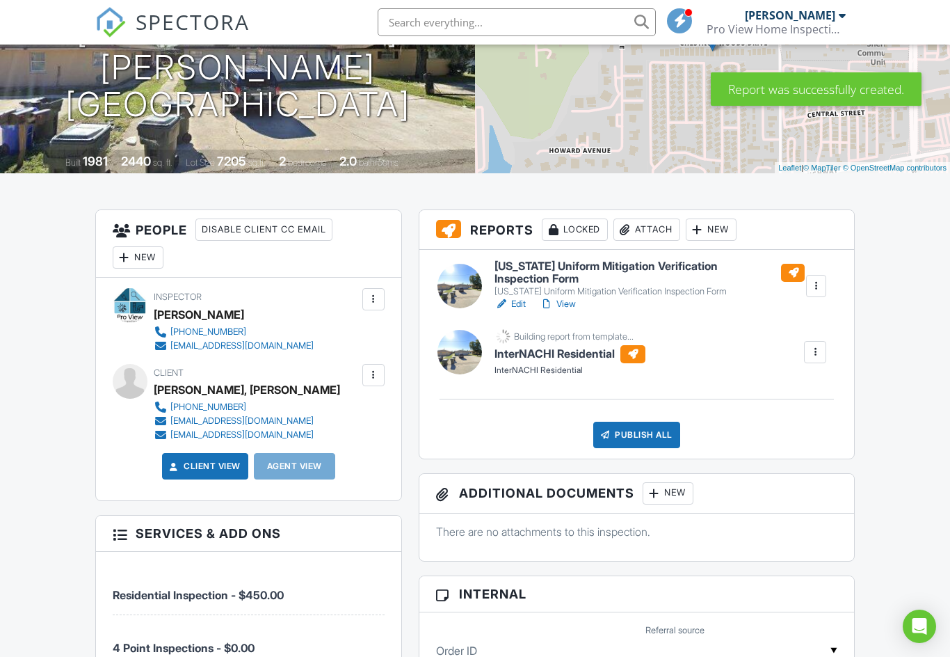
click at [817, 348] on div at bounding box center [815, 352] width 14 height 14
click at [721, 225] on div "New" at bounding box center [711, 229] width 51 height 22
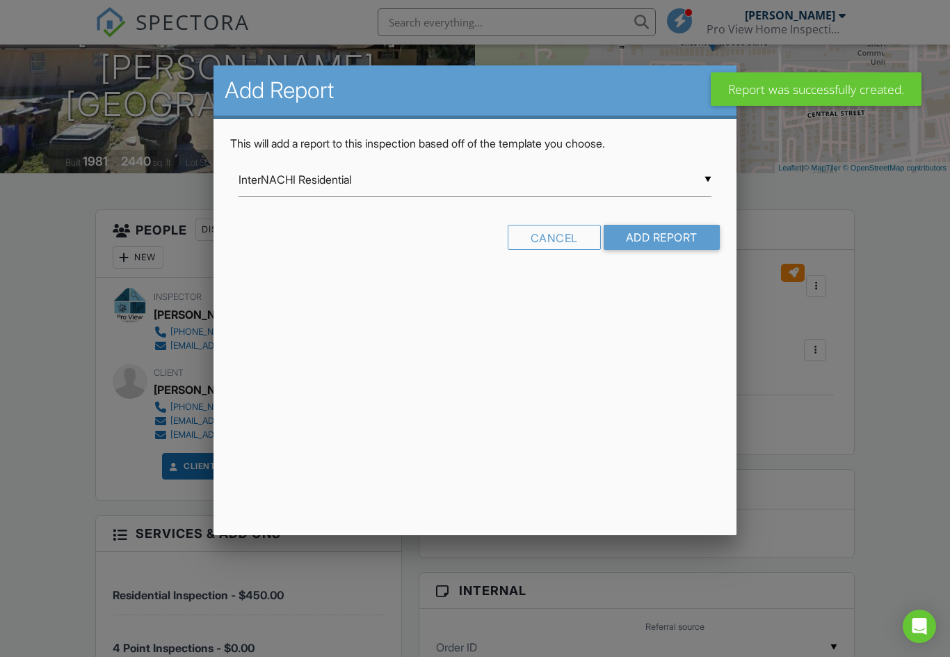
click at [710, 167] on input "InterNACHI Residential" at bounding box center [475, 180] width 472 height 34
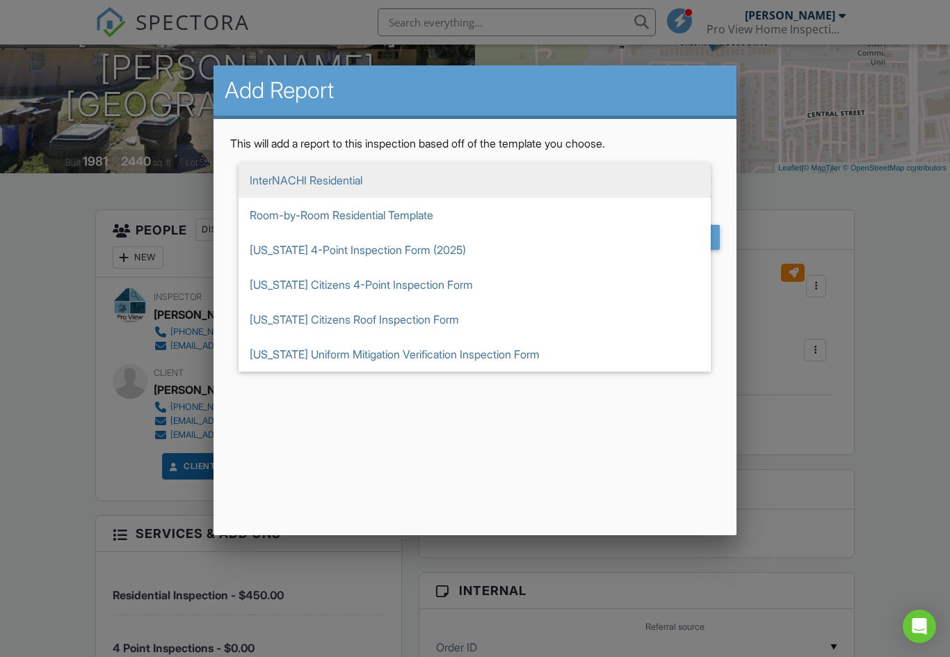
click at [404, 247] on span "[US_STATE] 4-Point Inspection Form (2025)" at bounding box center [475, 249] width 472 height 35
type input "[US_STATE] 4-Point Inspection Form (2025)"
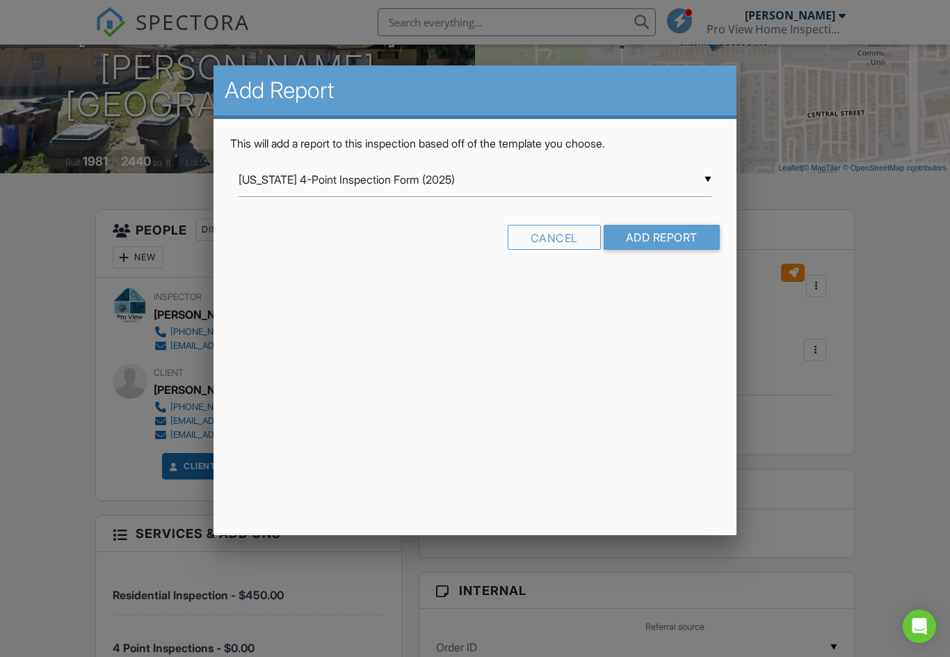
click at [694, 246] on input "Add Report" at bounding box center [662, 237] width 116 height 25
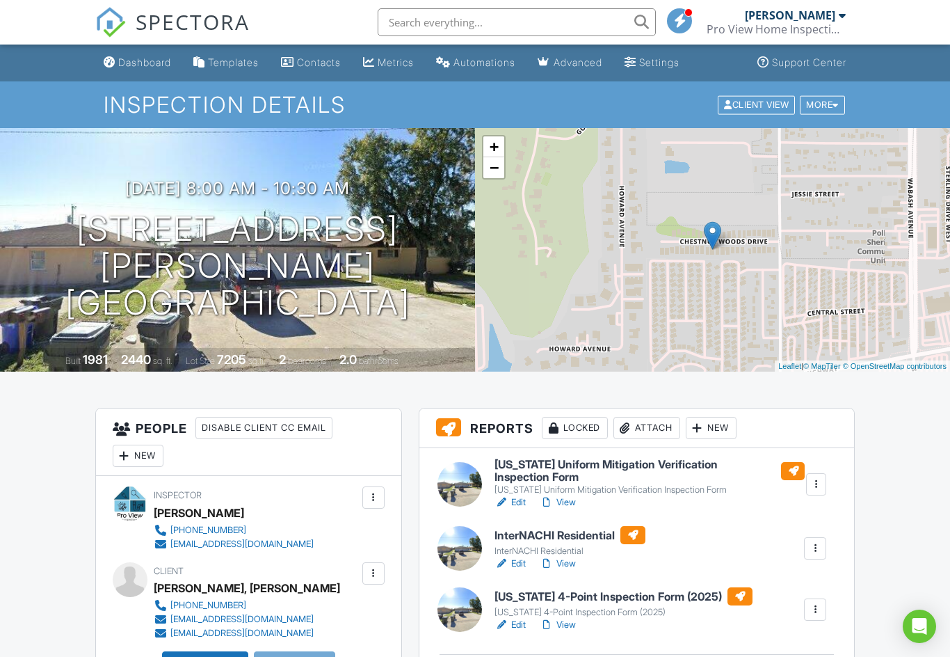
click at [161, 56] on div "Dashboard" at bounding box center [144, 62] width 53 height 12
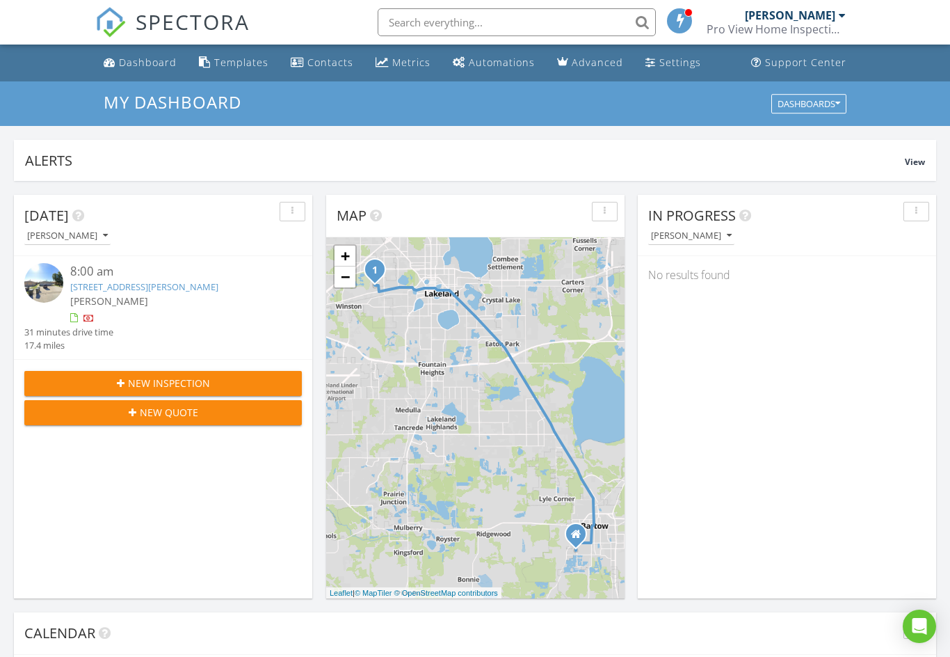
click at [137, 70] on link "Dashboard" at bounding box center [140, 63] width 84 height 26
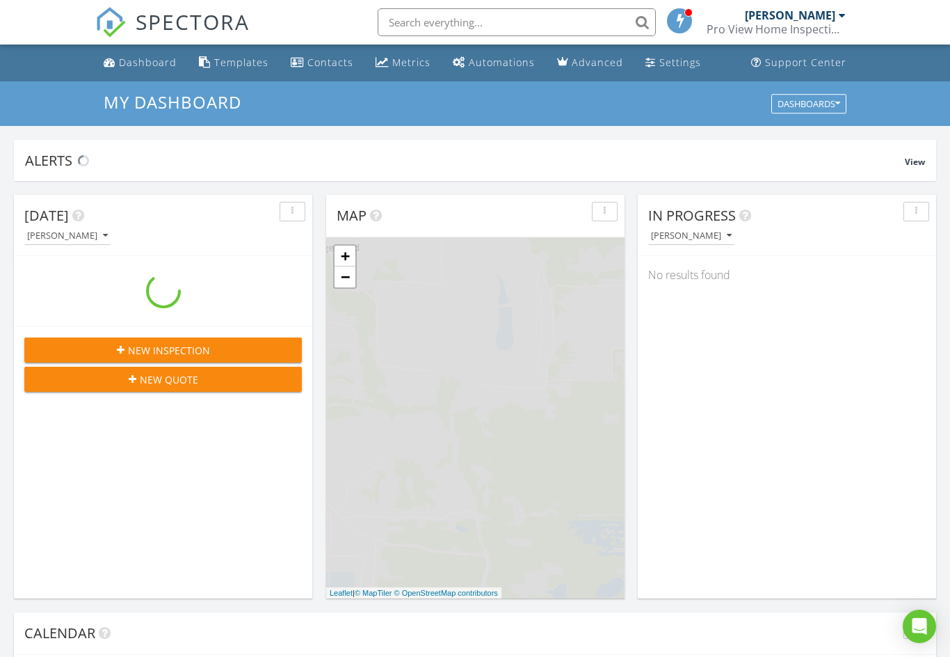
scroll to position [1267, 951]
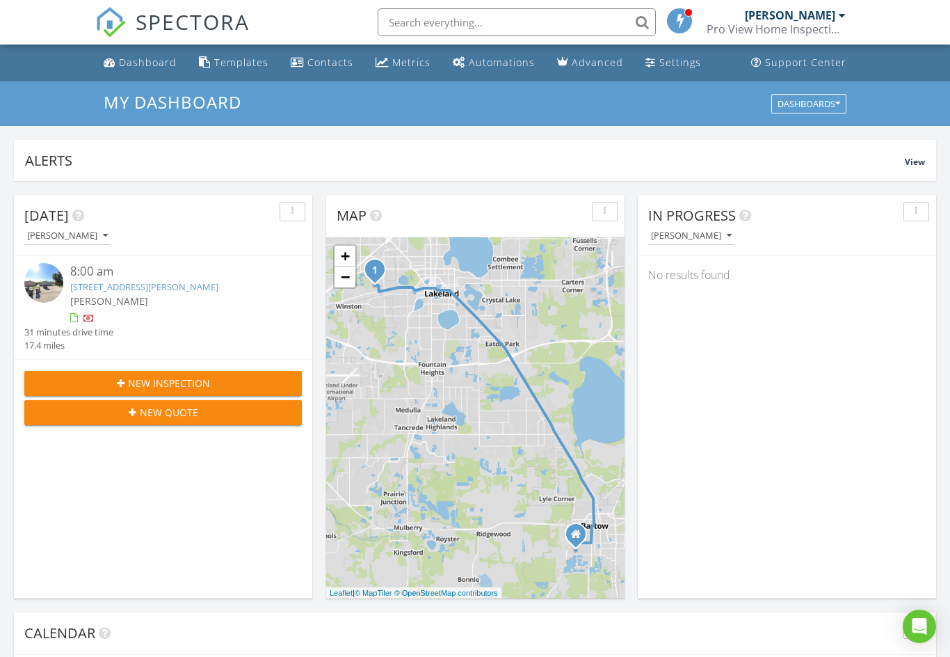
click at [79, 314] on div at bounding box center [75, 319] width 11 height 11
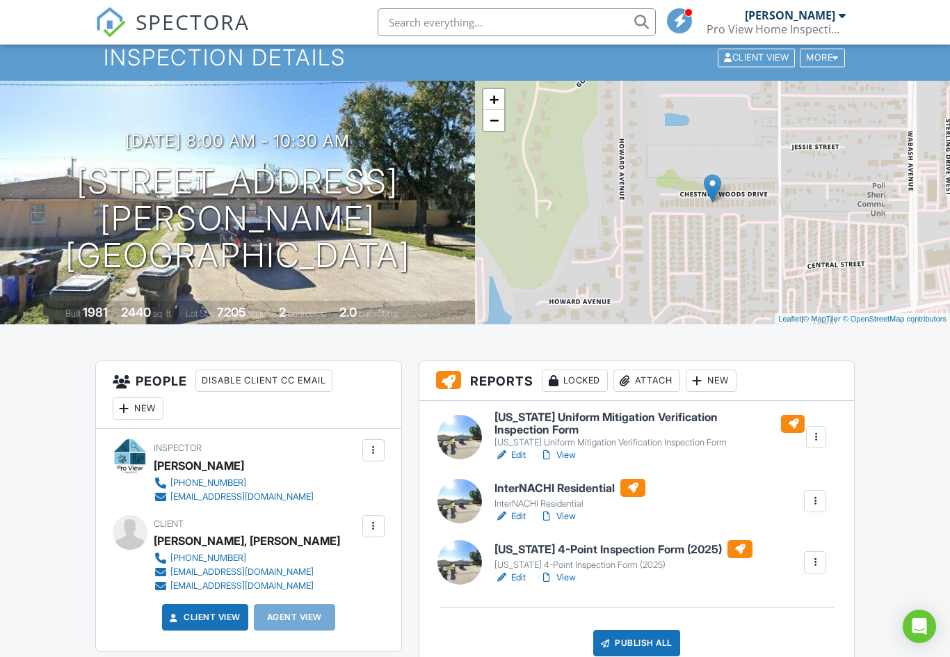
scroll to position [31, 0]
